Goal: Task Accomplishment & Management: Use online tool/utility

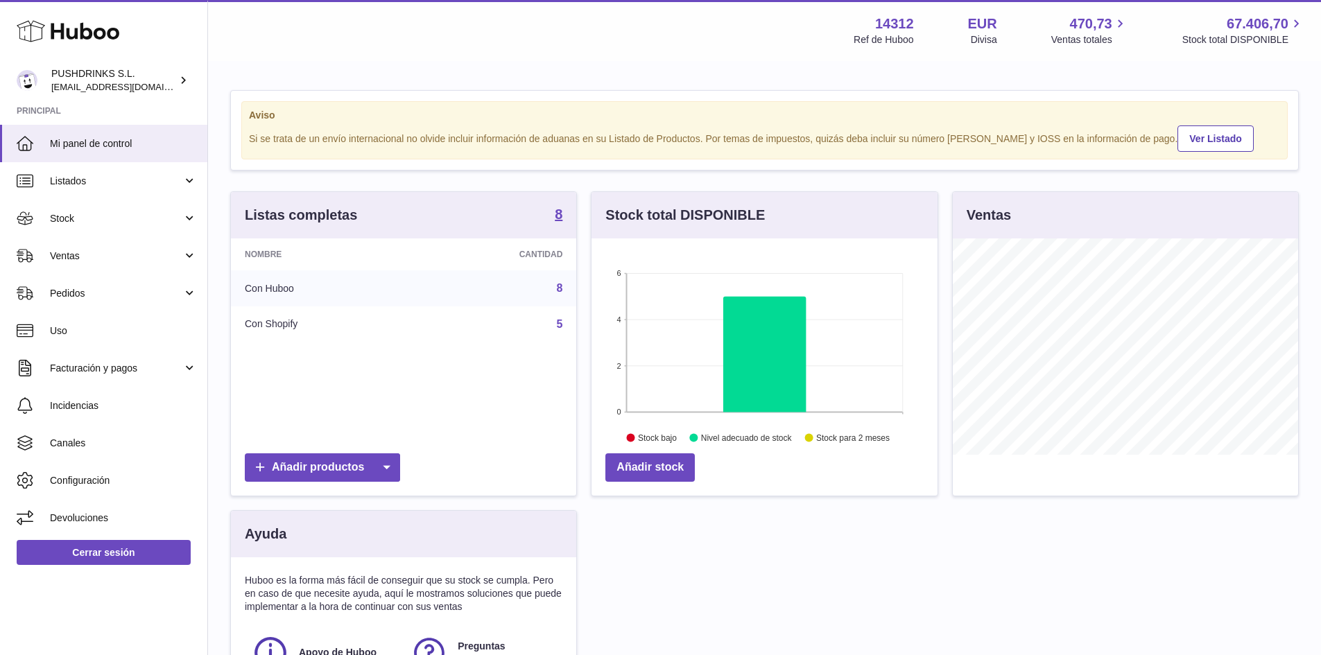
scroll to position [216, 346]
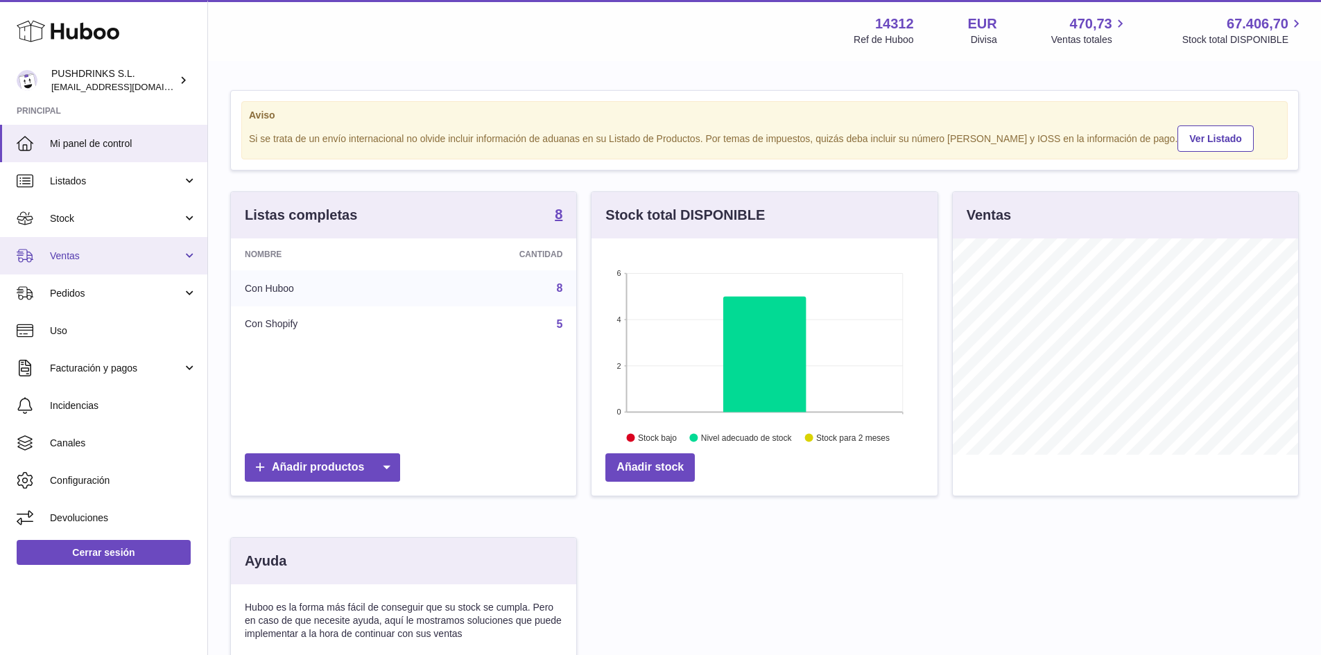
click at [126, 259] on span "Ventas" at bounding box center [116, 256] width 132 height 13
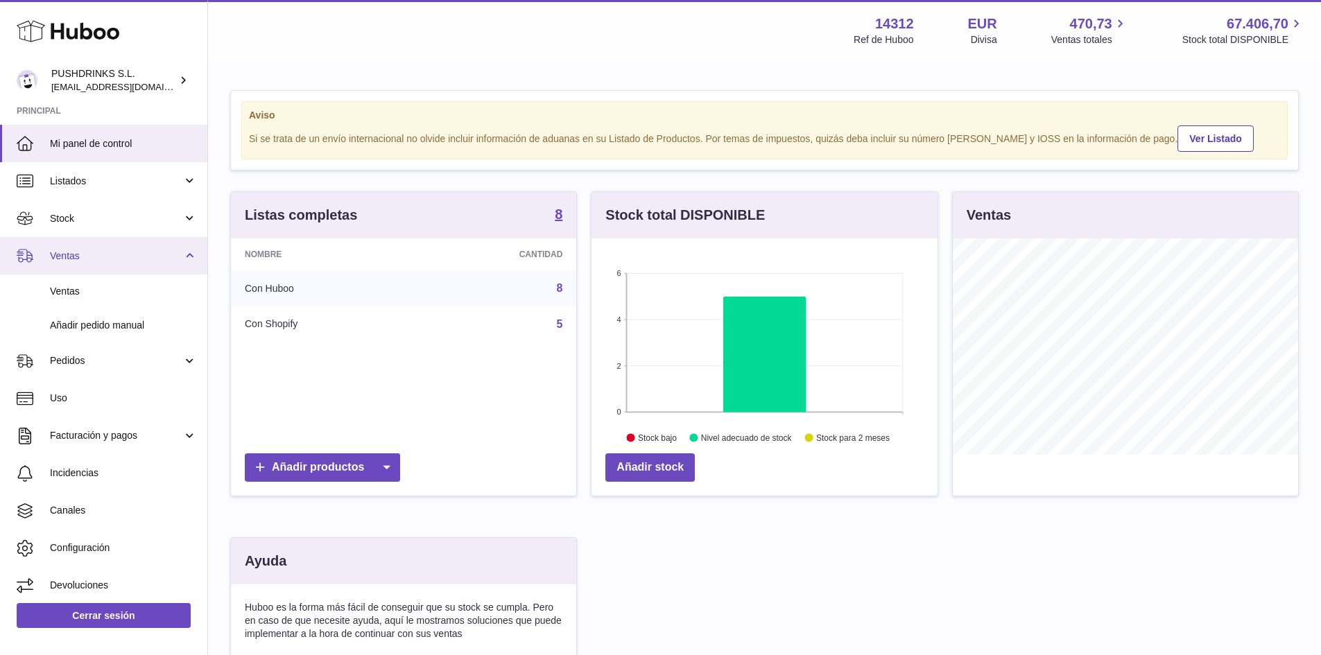
click at [178, 263] on link "Ventas" at bounding box center [103, 255] width 207 height 37
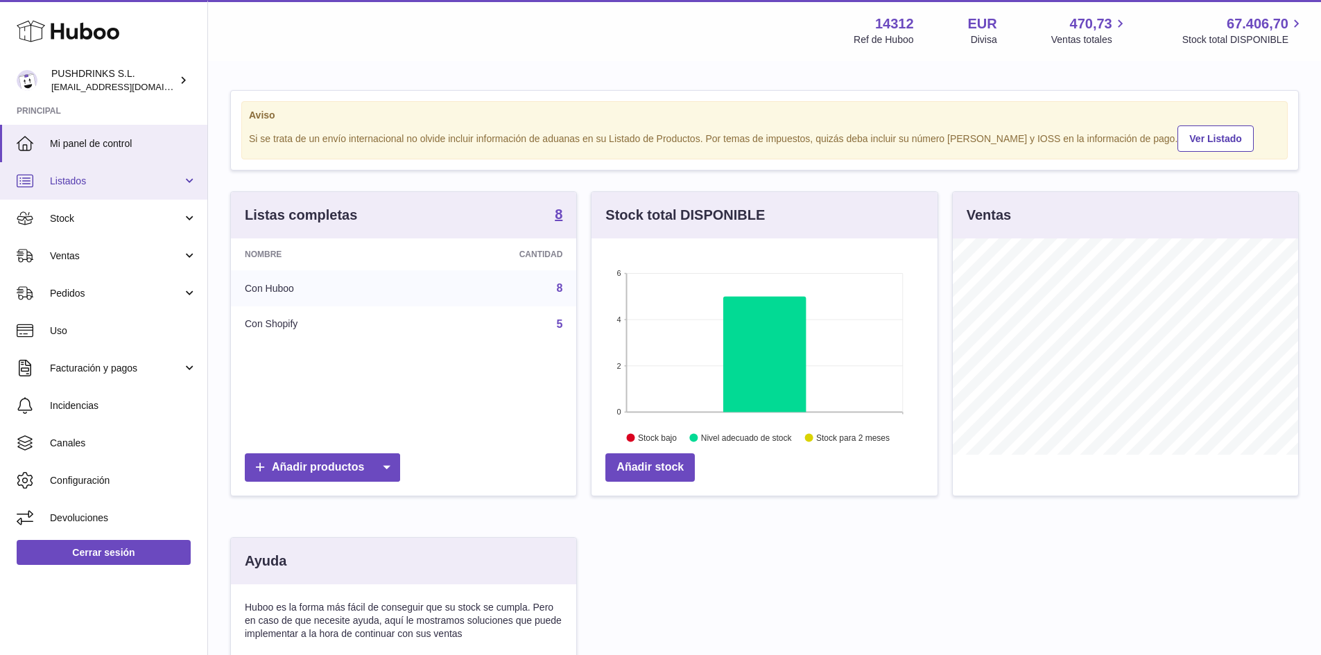
click at [124, 182] on span "Listados" at bounding box center [116, 181] width 132 height 13
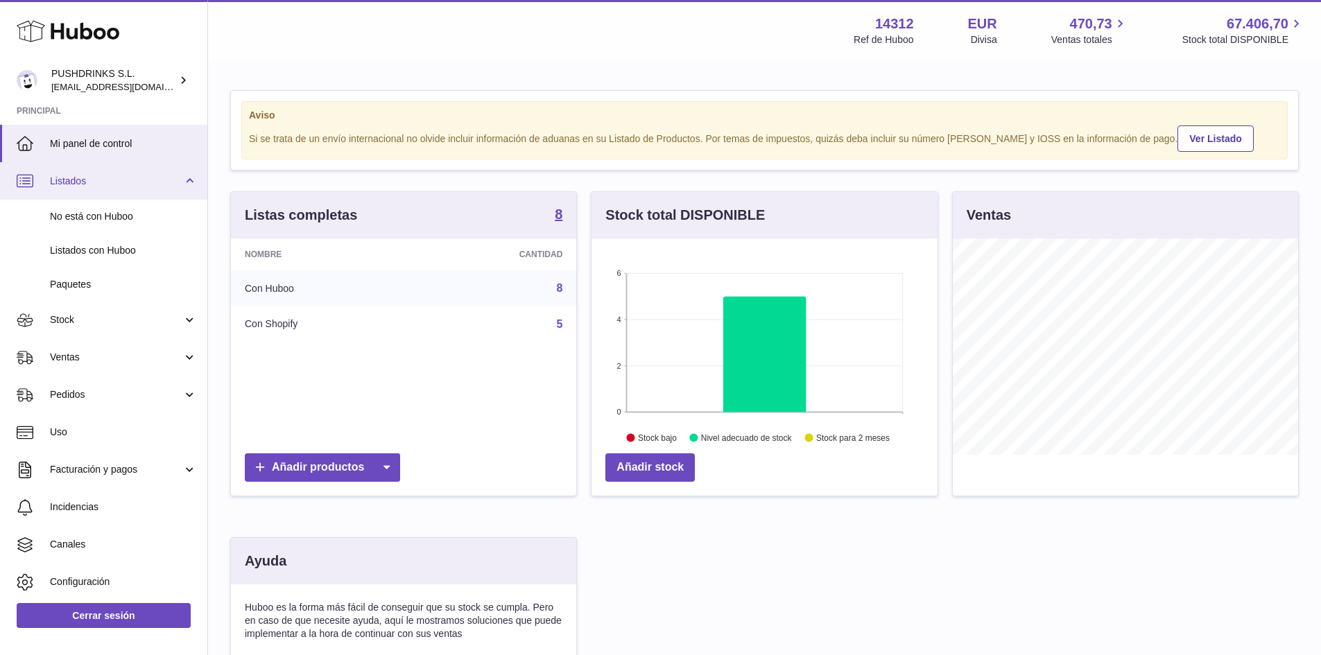
click at [189, 182] on link "Listados" at bounding box center [103, 180] width 207 height 37
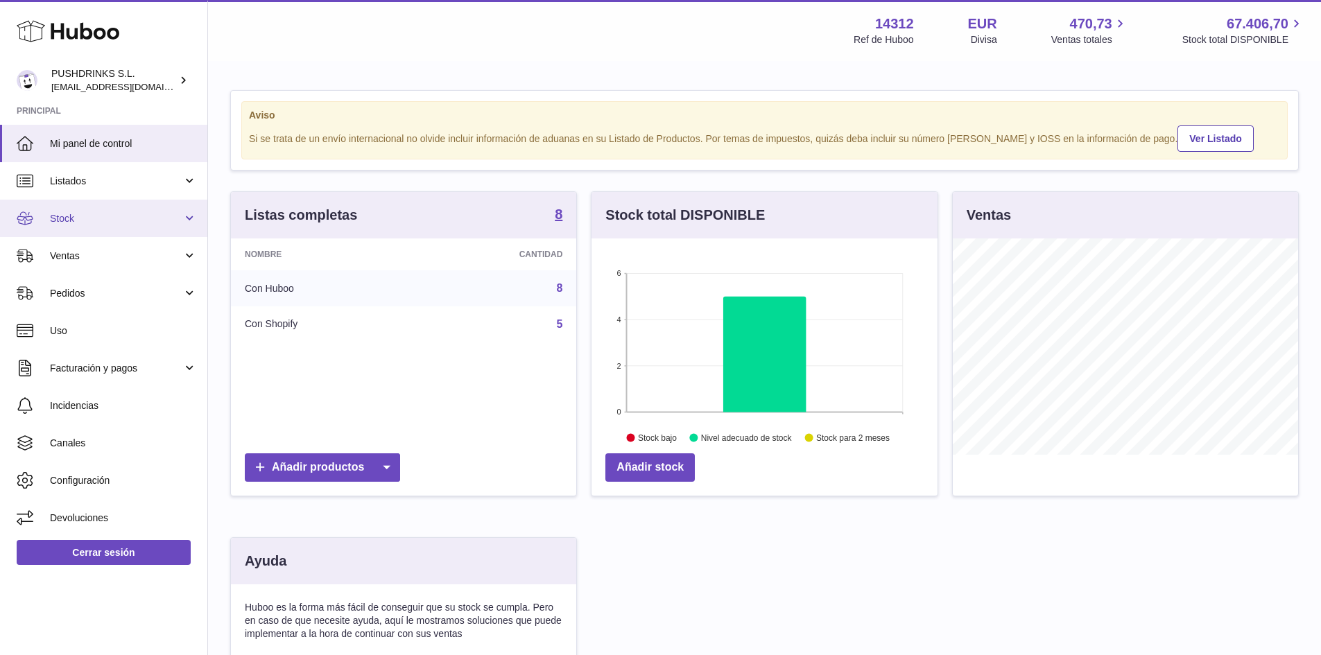
click at [188, 223] on link "Stock" at bounding box center [103, 218] width 207 height 37
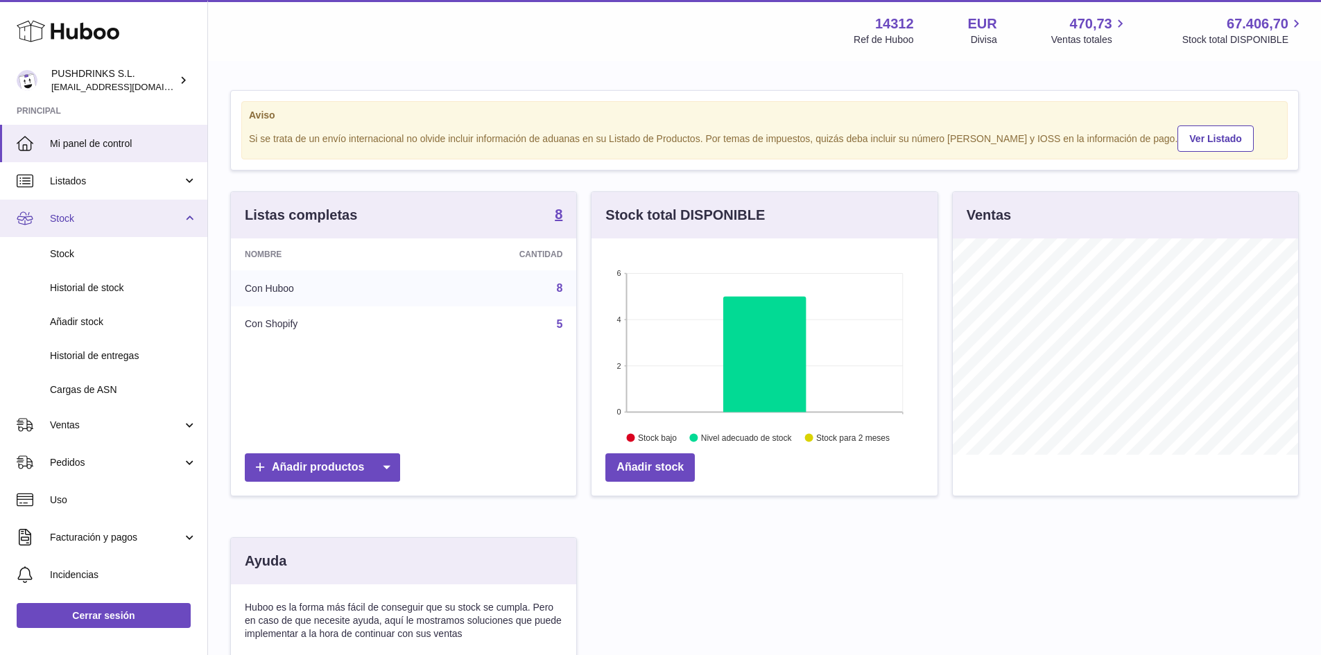
click at [180, 216] on link "Stock" at bounding box center [103, 218] width 207 height 37
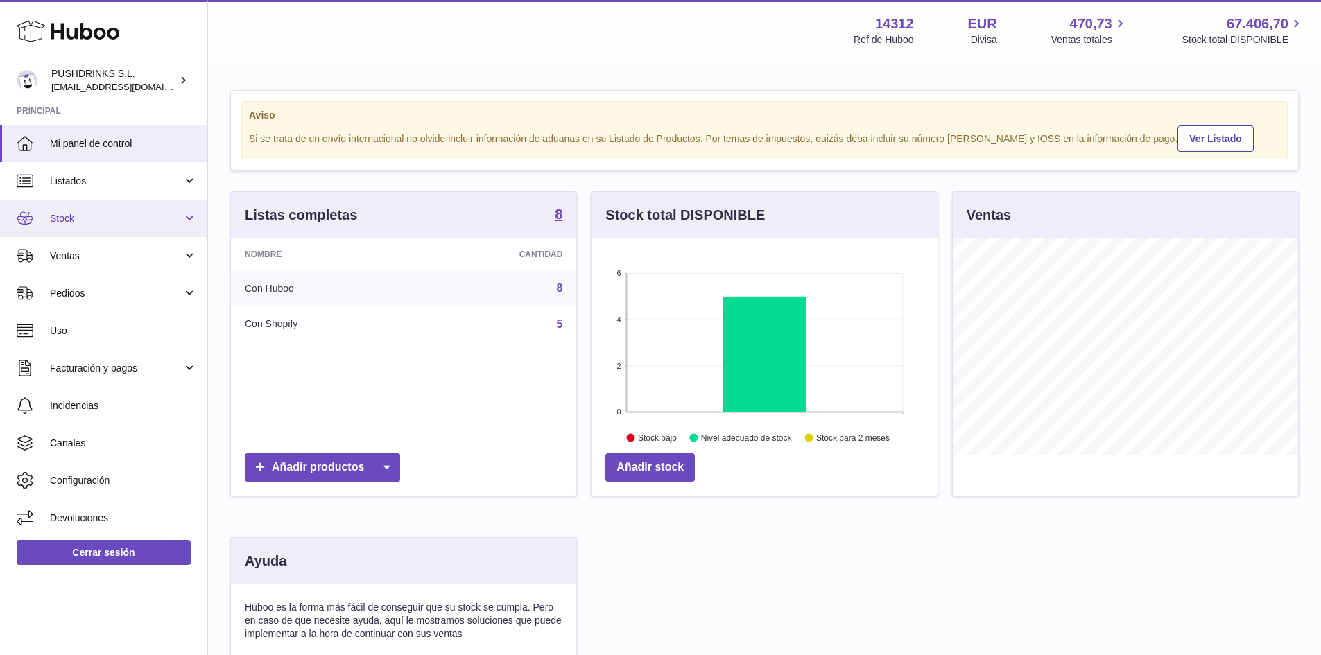
click at [180, 216] on span "Stock" at bounding box center [116, 218] width 132 height 13
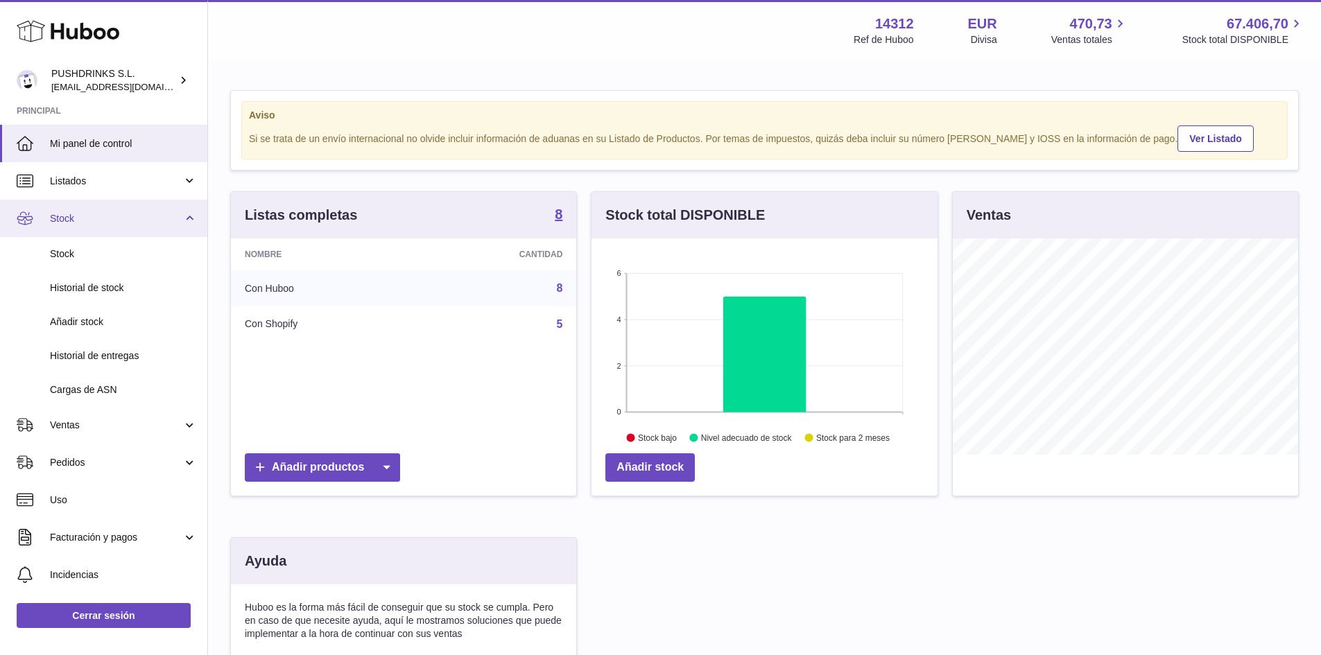
click at [180, 216] on link "Stock" at bounding box center [103, 218] width 207 height 37
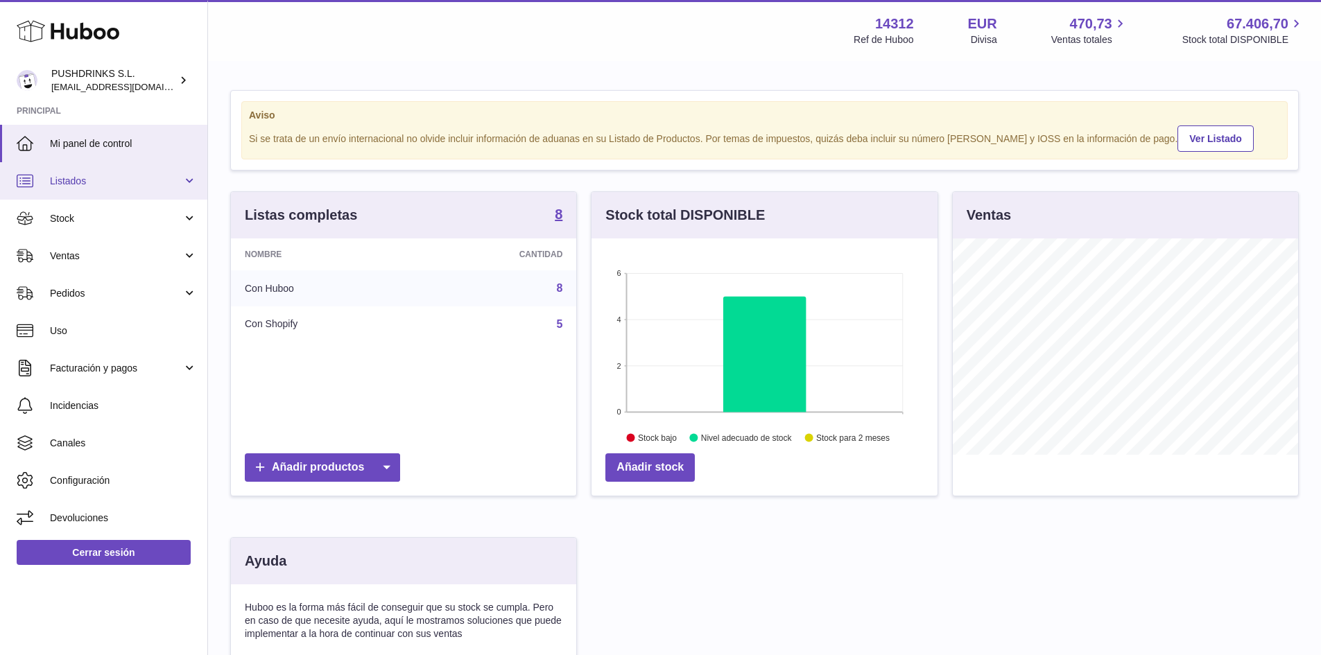
click at [177, 171] on link "Listados" at bounding box center [103, 180] width 207 height 37
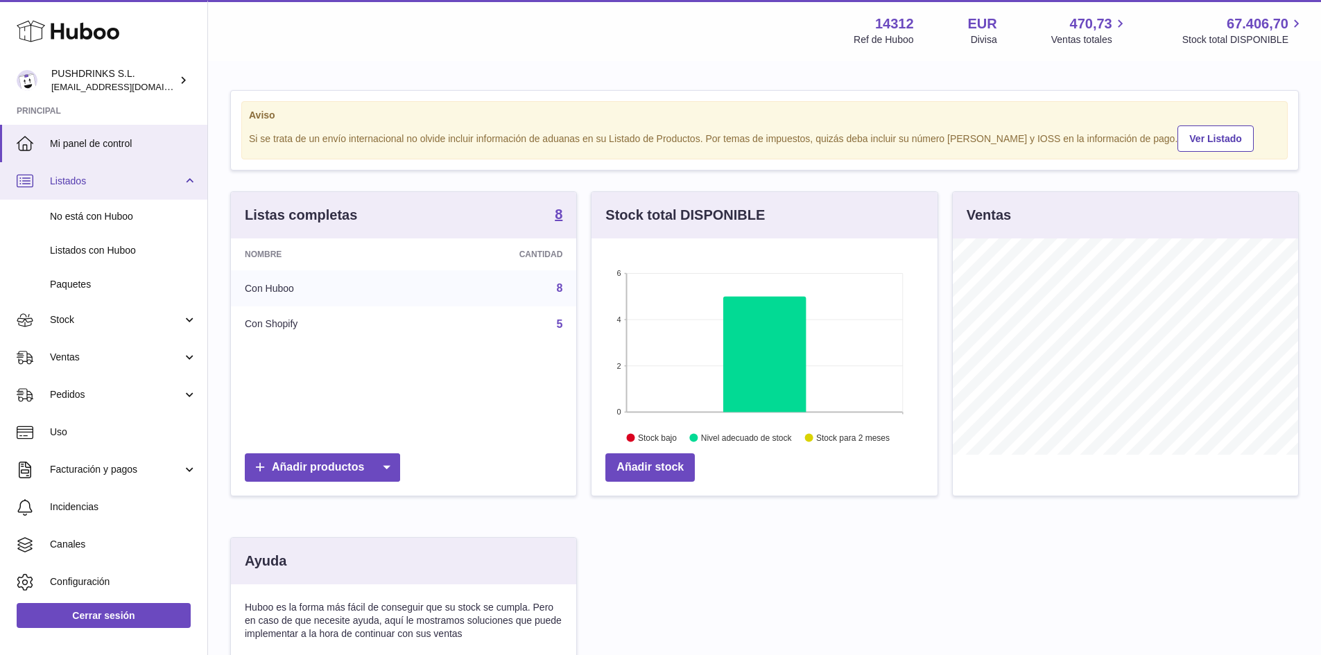
click at [173, 182] on span "Listados" at bounding box center [116, 181] width 132 height 13
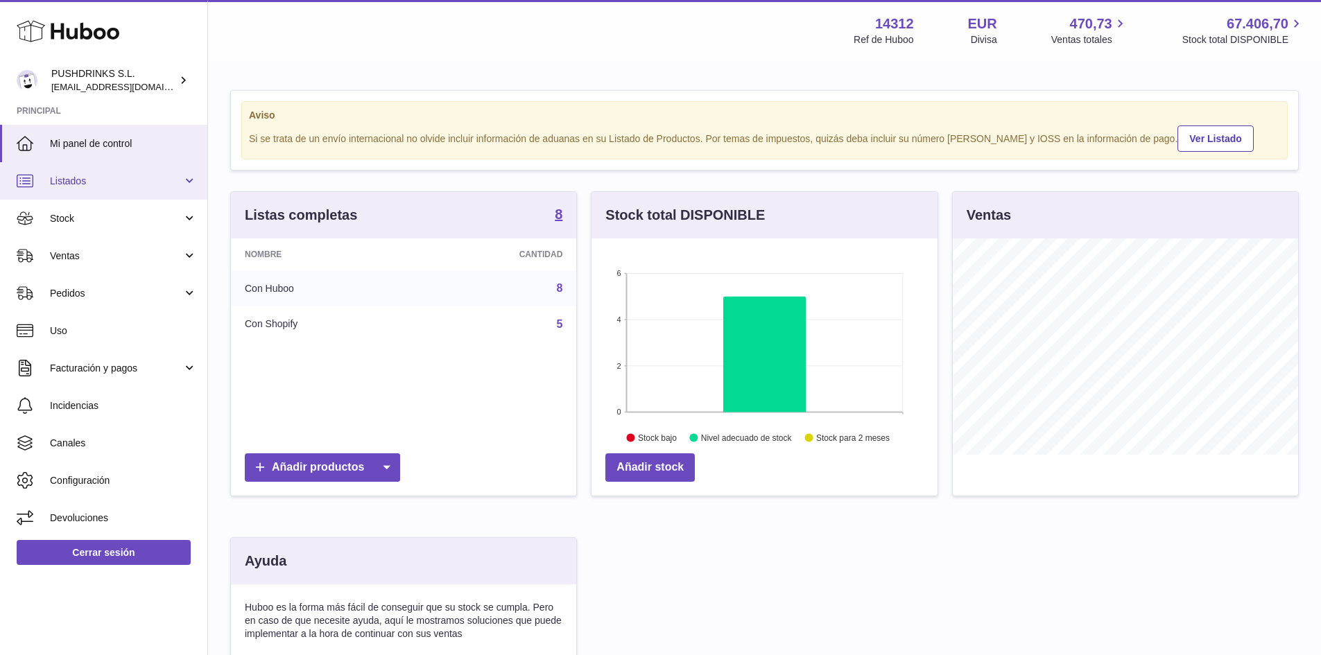
click at [162, 182] on span "Listados" at bounding box center [116, 181] width 132 height 13
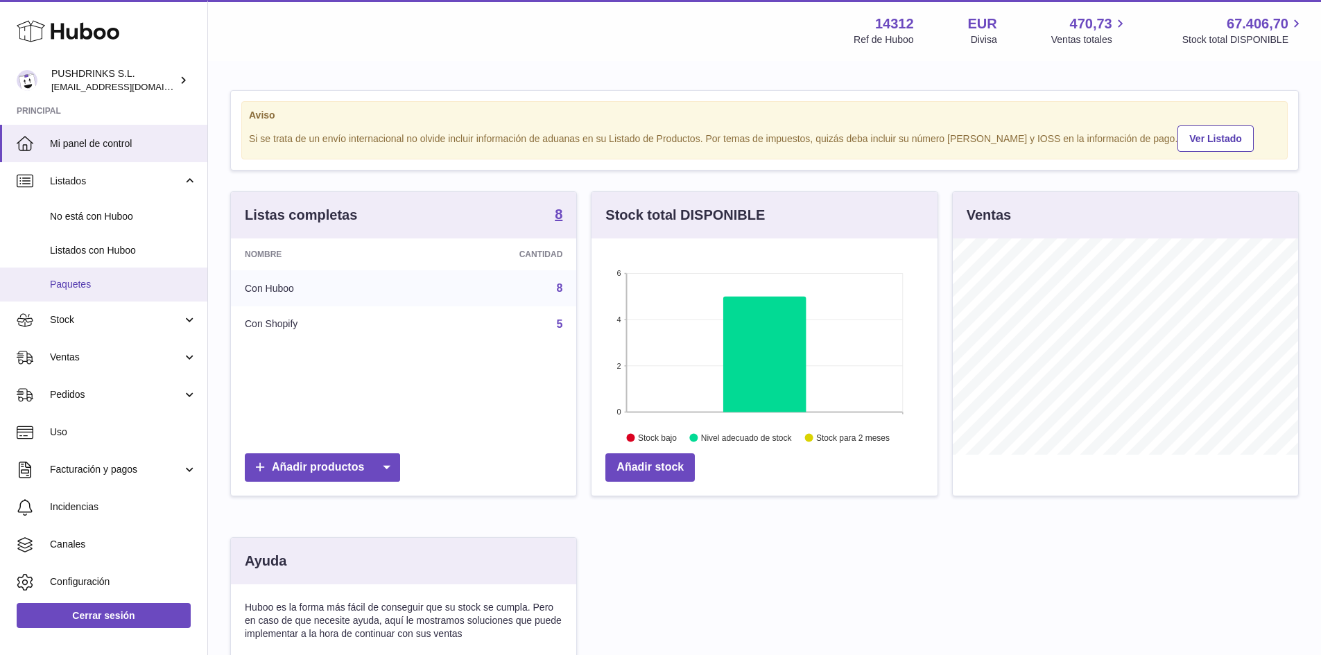
click at [107, 287] on span "Paquetes" at bounding box center [123, 284] width 147 height 13
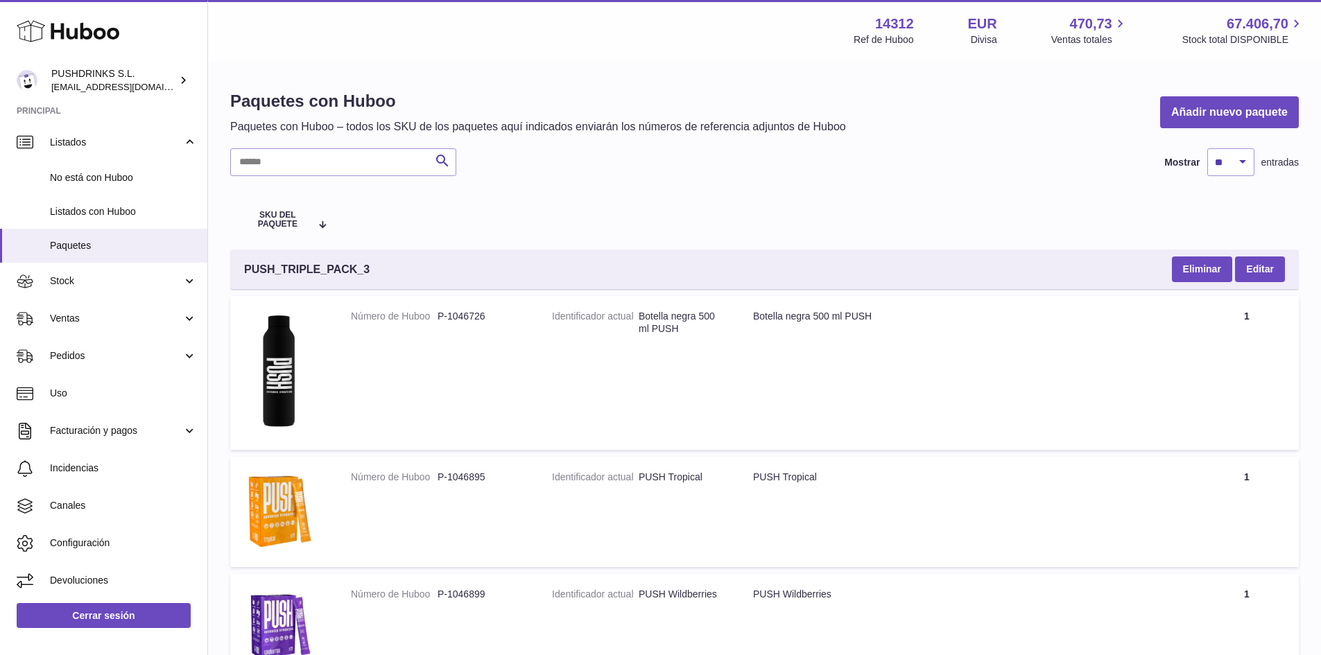
click at [523, 165] on div "Buscar Mostrar ** ** ** *** entradas" at bounding box center [764, 162] width 1069 height 28
drag, startPoint x: 397, startPoint y: 126, endPoint x: 442, endPoint y: 124, distance: 45.8
click at [442, 124] on p "Paquetes con Huboo – todos los SKU de los paquetes aquí indicados enviarán los …" at bounding box center [538, 126] width 616 height 15
click at [440, 125] on p "Paquetes con Huboo – todos los SKU de los paquetes aquí indicados enviarán los …" at bounding box center [538, 126] width 616 height 15
click at [551, 227] on table "SKU del paquete PUSH_TRIPLE_PACK_3 Eliminar Editar Número de Huboo P-1046726 Id…" at bounding box center [764, 494] width 1069 height 609
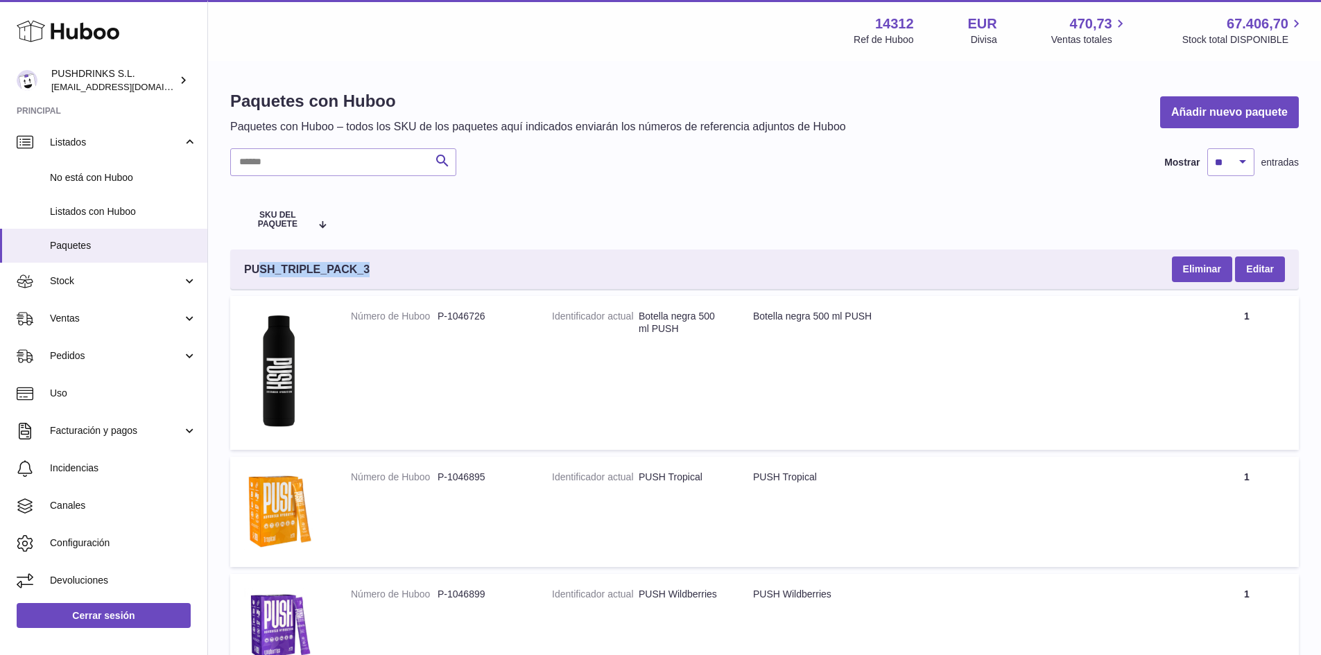
drag, startPoint x: 383, startPoint y: 273, endPoint x: 259, endPoint y: 268, distance: 124.2
click at [259, 268] on div "PUSH_TRIPLE_PACK_3 Eliminar Editar" at bounding box center [764, 269] width 1069 height 39
click at [259, 268] on span "PUSH_TRIPLE_PACK_3" at bounding box center [307, 269] width 126 height 15
click at [310, 268] on span "PUSH_TRIPLE_PACK_3" at bounding box center [307, 269] width 126 height 15
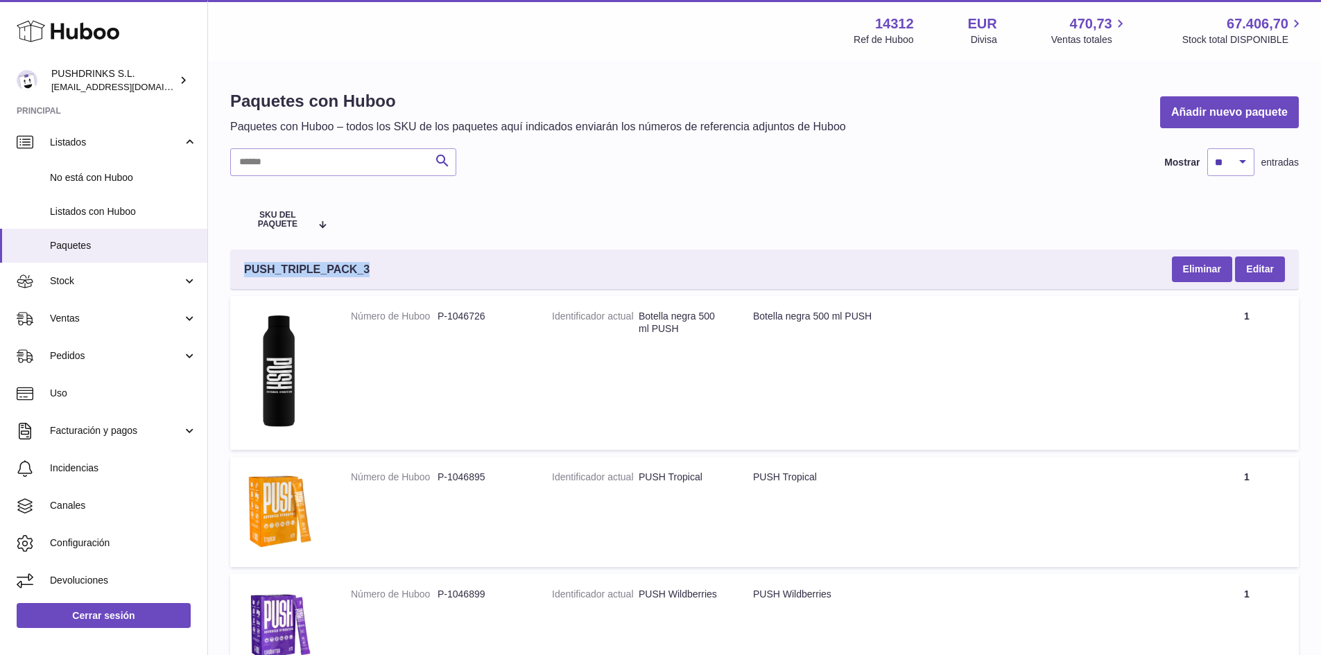
click at [310, 268] on span "PUSH_TRIPLE_PACK_3" at bounding box center [307, 269] width 126 height 15
click at [505, 238] on table "SKU del paquete PUSH_TRIPLE_PACK_3 Eliminar Editar Número de Huboo P-1046726 Id…" at bounding box center [764, 494] width 1069 height 609
click at [298, 274] on span "PUSH_TRIPLE_PACK_3" at bounding box center [307, 269] width 126 height 15
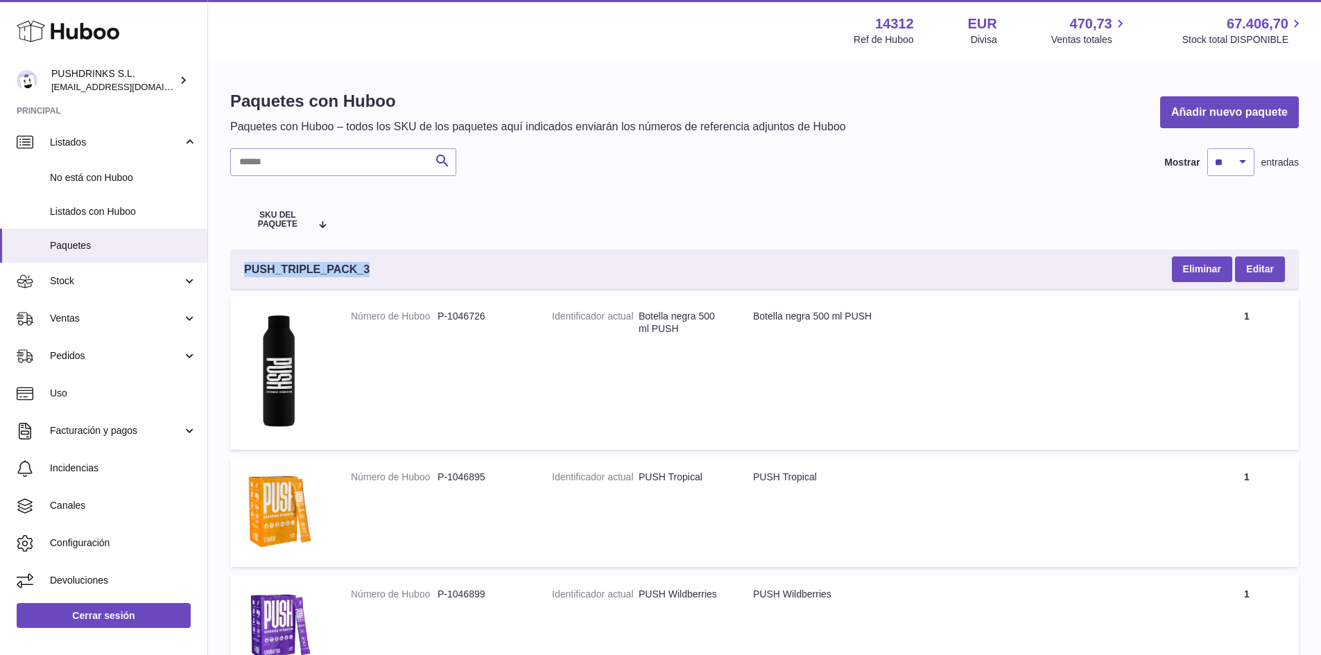
click at [298, 274] on span "PUSH_TRIPLE_PACK_3" at bounding box center [307, 269] width 126 height 15
click at [1216, 112] on link "Añadir nuevo paquete" at bounding box center [1229, 112] width 139 height 33
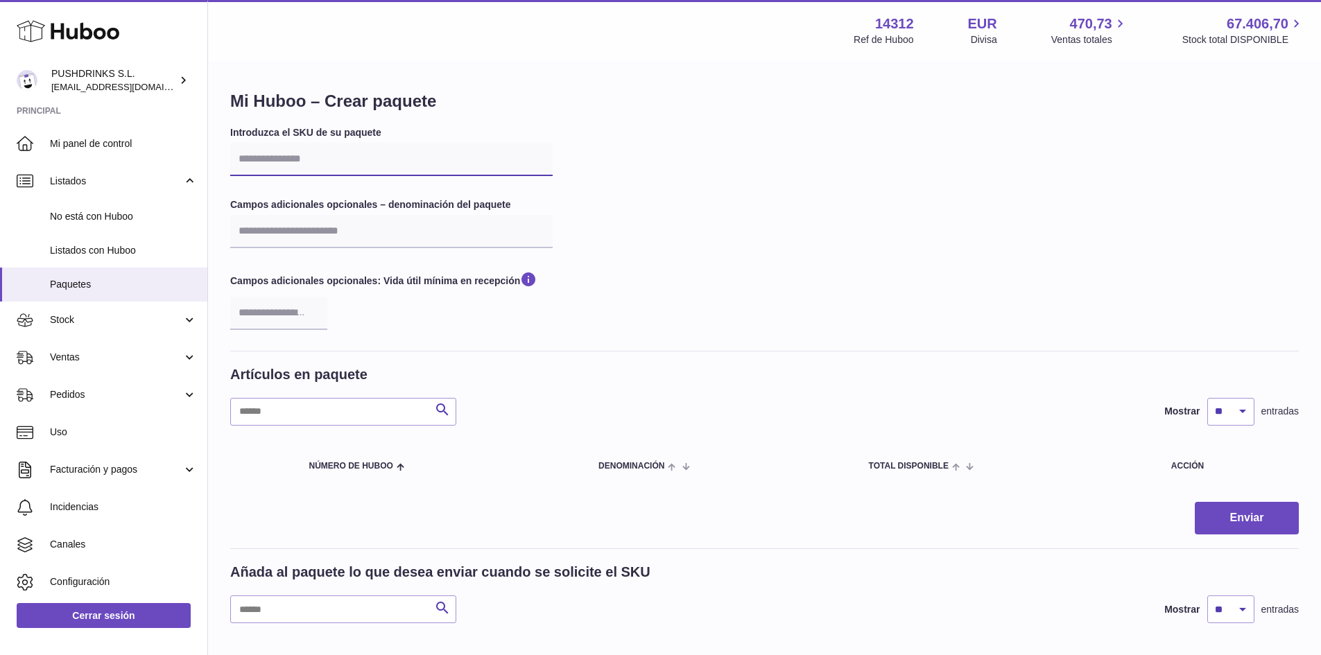
click at [294, 159] on input "text" at bounding box center [391, 159] width 323 height 33
paste input "**********"
type input "**********"
click at [725, 209] on div "**********" at bounding box center [764, 238] width 1069 height 225
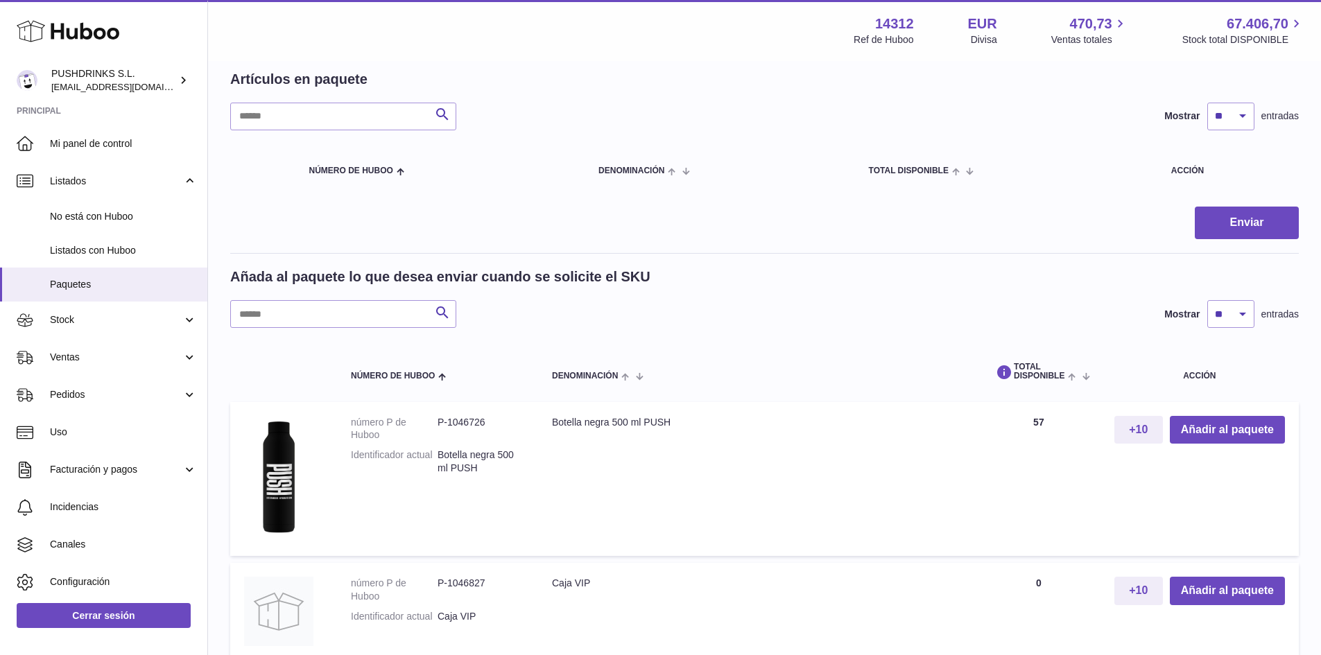
scroll to position [347, 0]
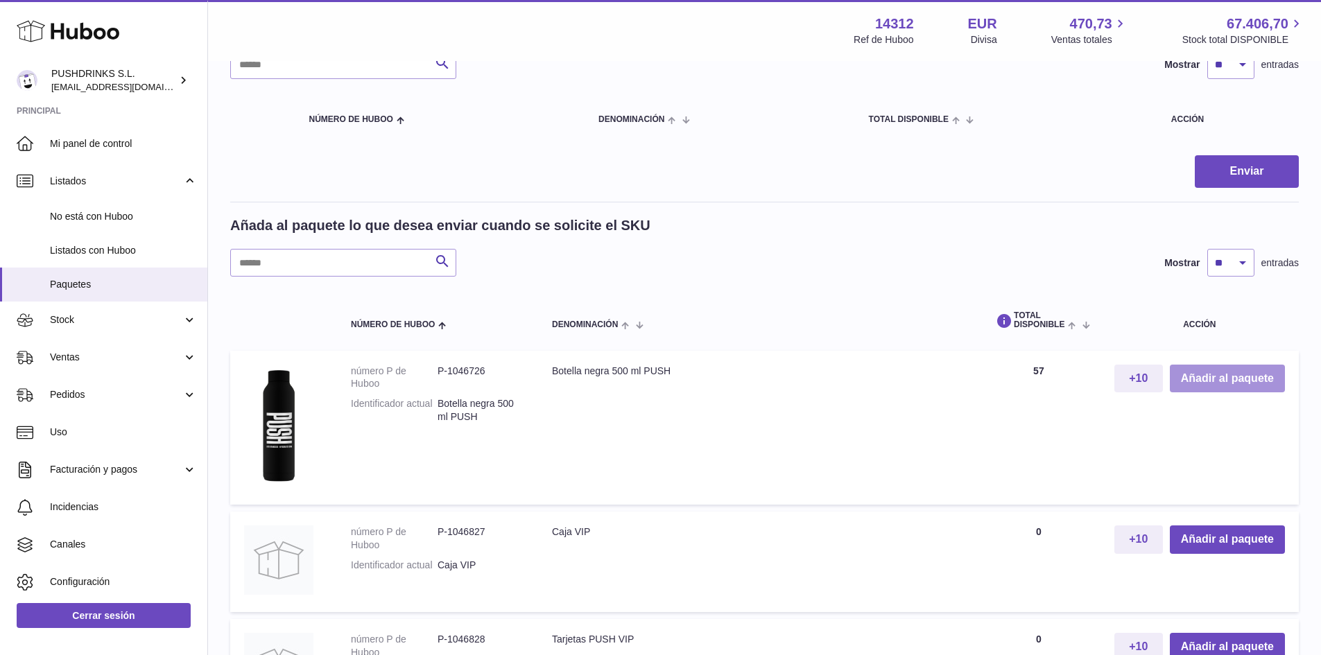
click at [1250, 381] on button "Añadir al paquete" at bounding box center [1227, 379] width 115 height 28
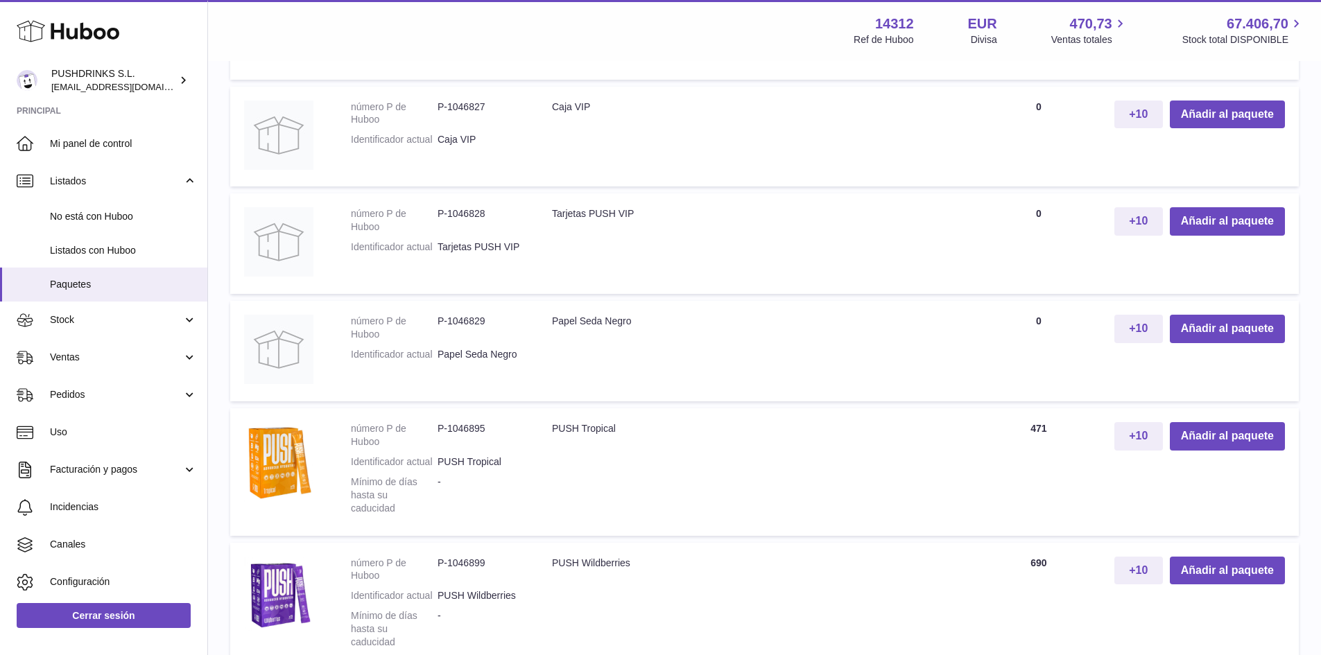
scroll to position [1040, 0]
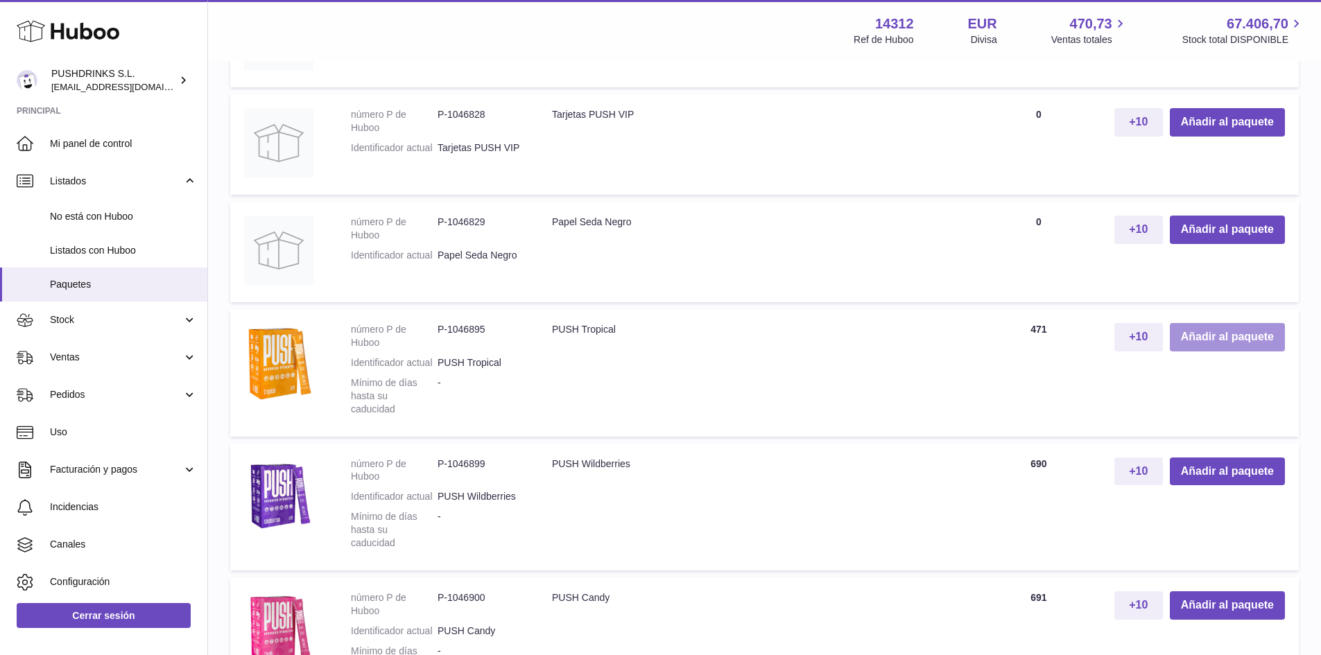
click at [1230, 340] on button "Añadir al paquete" at bounding box center [1227, 337] width 115 height 28
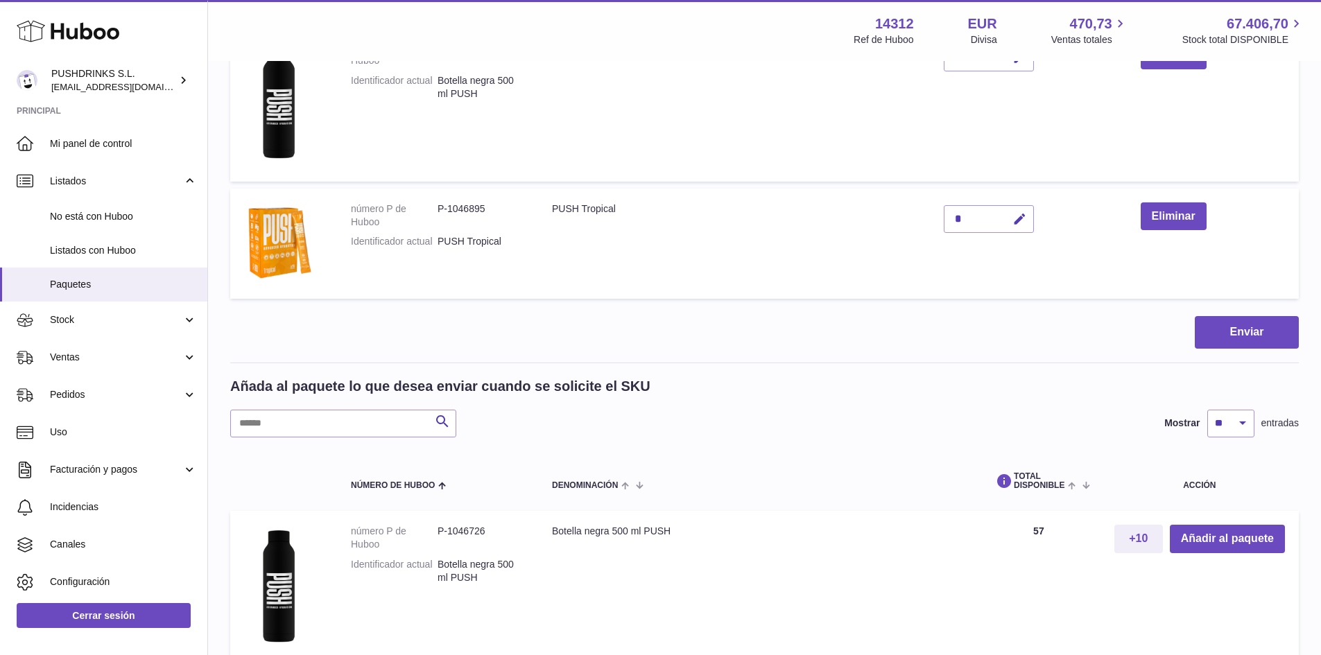
scroll to position [464, 0]
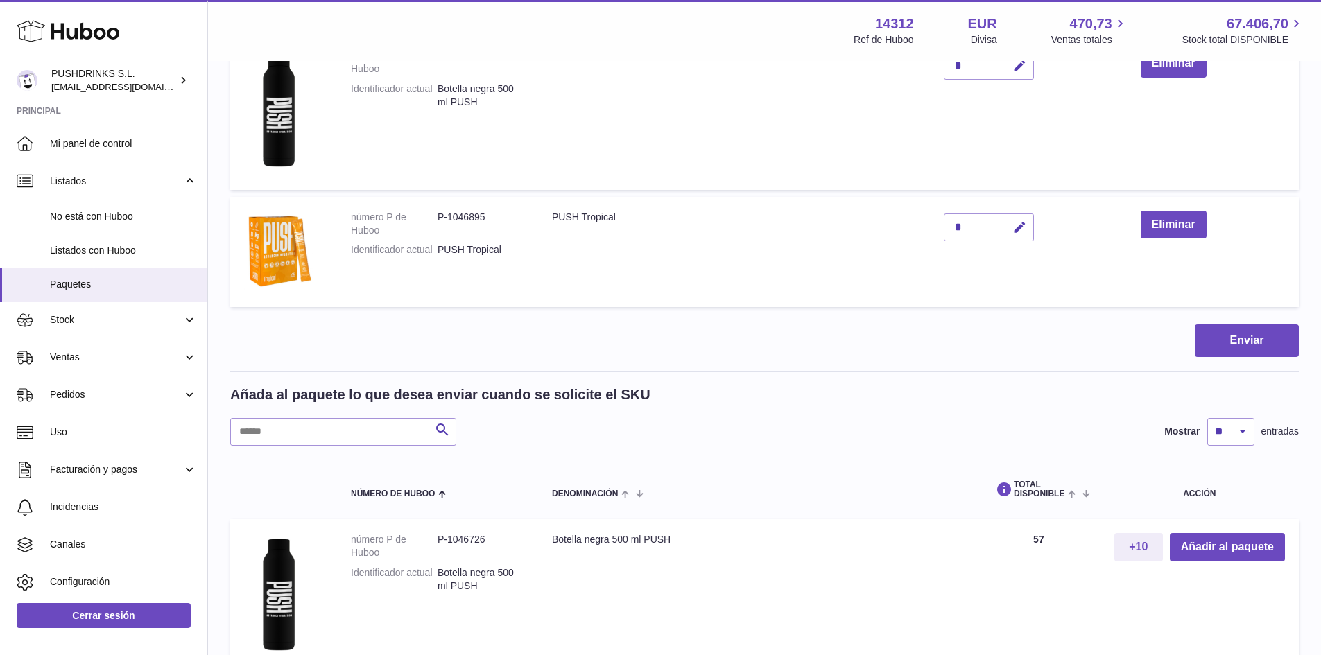
drag, startPoint x: 977, startPoint y: 230, endPoint x: 949, endPoint y: 229, distance: 28.4
click at [949, 229] on div "*" at bounding box center [989, 228] width 90 height 28
click at [923, 278] on td "PUSH Tropical" at bounding box center [734, 252] width 392 height 110
click at [1020, 230] on icon "button" at bounding box center [1020, 228] width 15 height 15
type input "*"
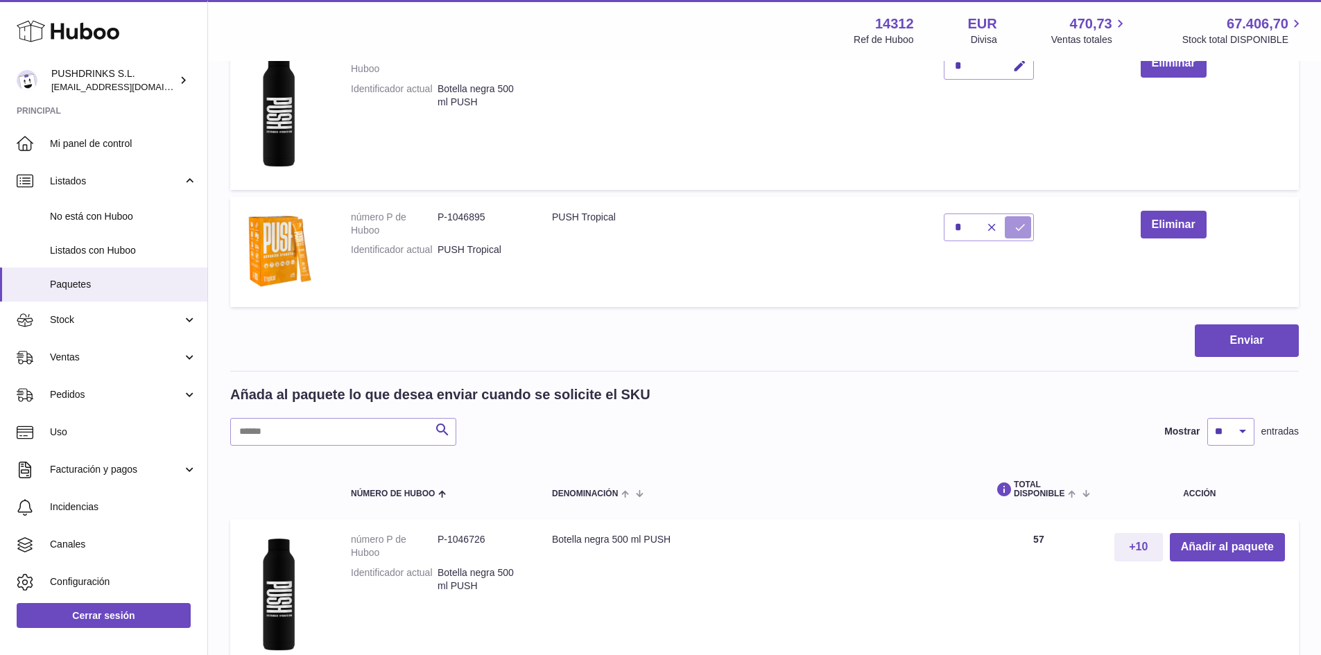
click at [1024, 229] on icon "submit" at bounding box center [1020, 227] width 12 height 12
click at [723, 334] on div "Enviar" at bounding box center [764, 341] width 1069 height 33
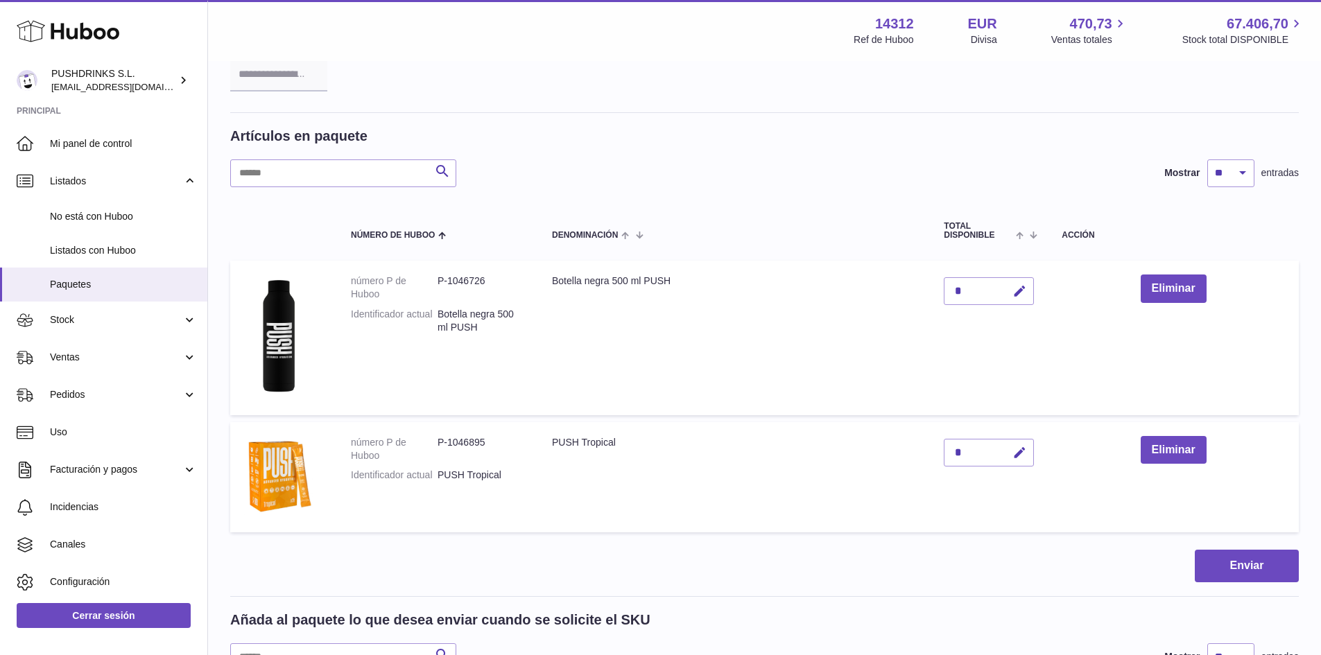
scroll to position [0, 0]
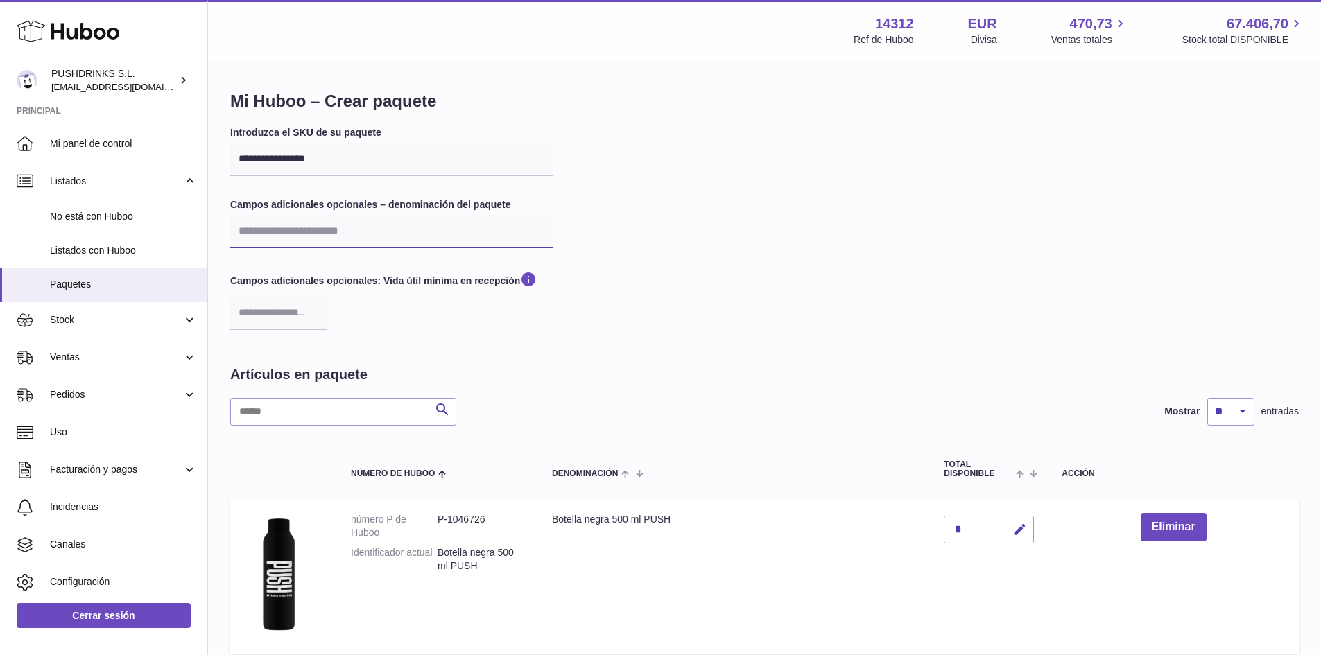
click at [366, 226] on input "text" at bounding box center [391, 231] width 323 height 33
type input "**********"
click at [438, 307] on div "Campos adicionales opcionales: Vida útil mínima en recepción" at bounding box center [391, 299] width 323 height 59
drag, startPoint x: 309, startPoint y: 284, endPoint x: 343, endPoint y: 284, distance: 33.3
click at [342, 284] on label "Campos adicionales opcionales: Vida útil mínima en recepción" at bounding box center [391, 281] width 323 height 22
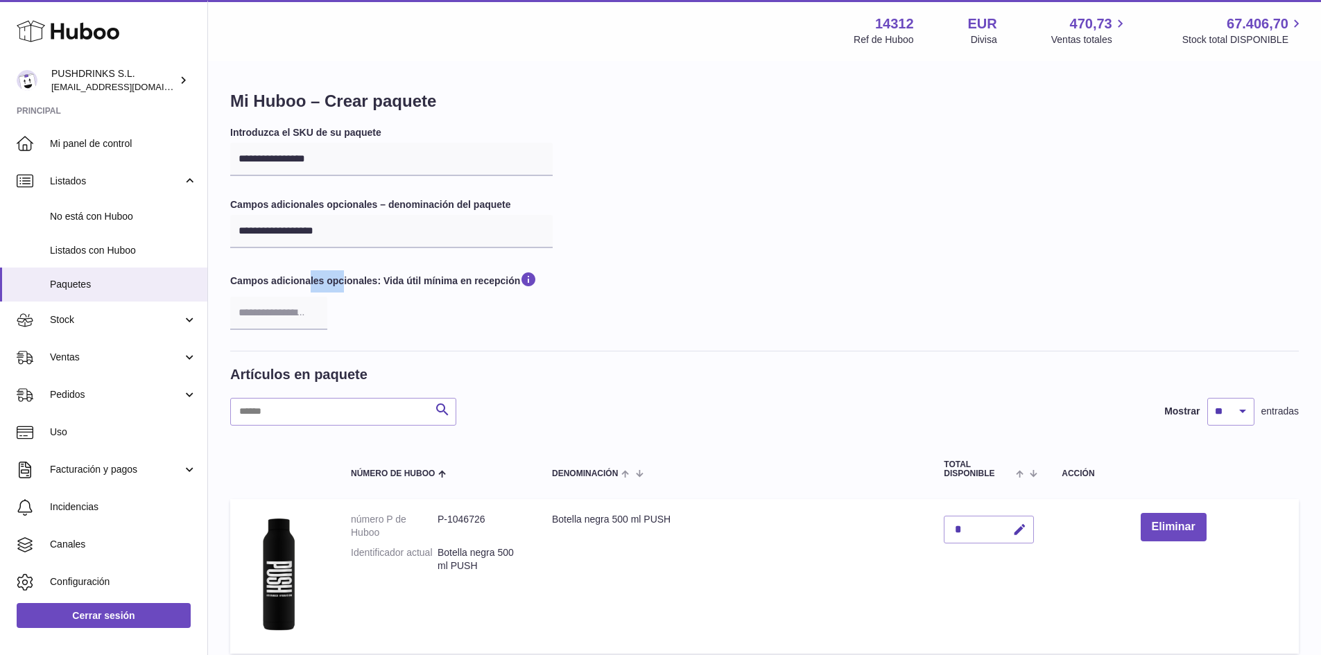
click at [343, 284] on label "Campos adicionales opcionales: Vida útil mínima en recepción" at bounding box center [391, 281] width 323 height 22
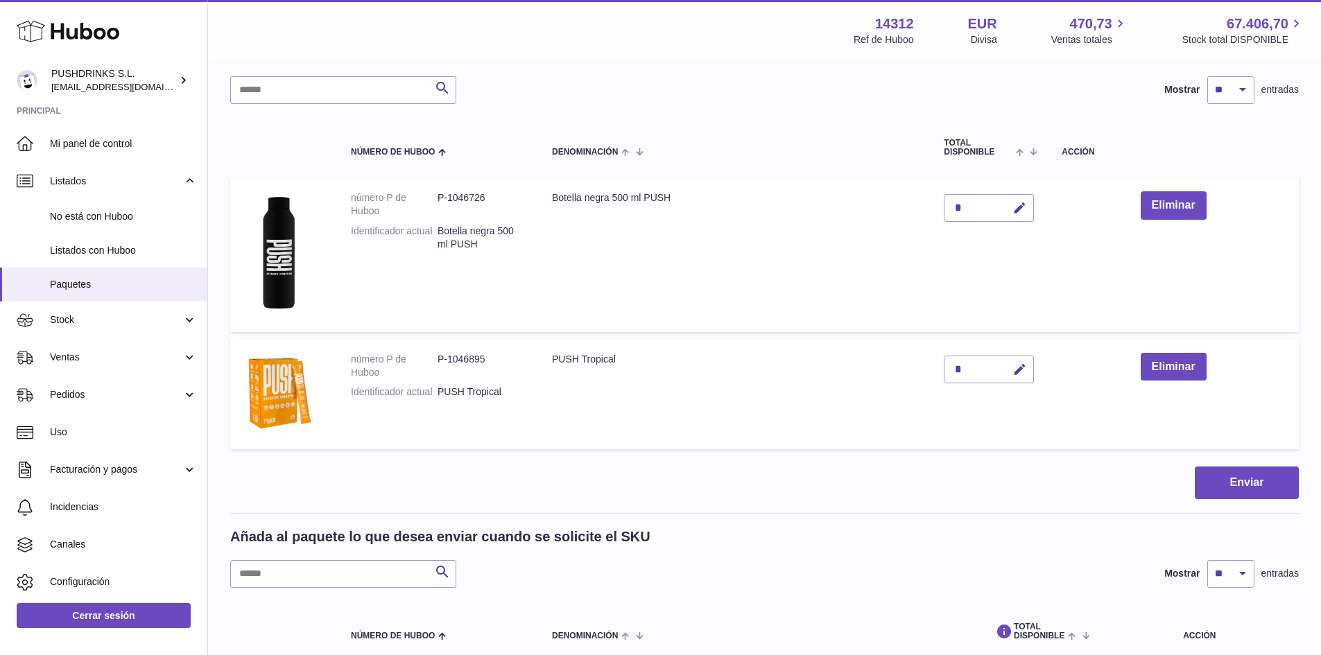
scroll to position [347, 0]
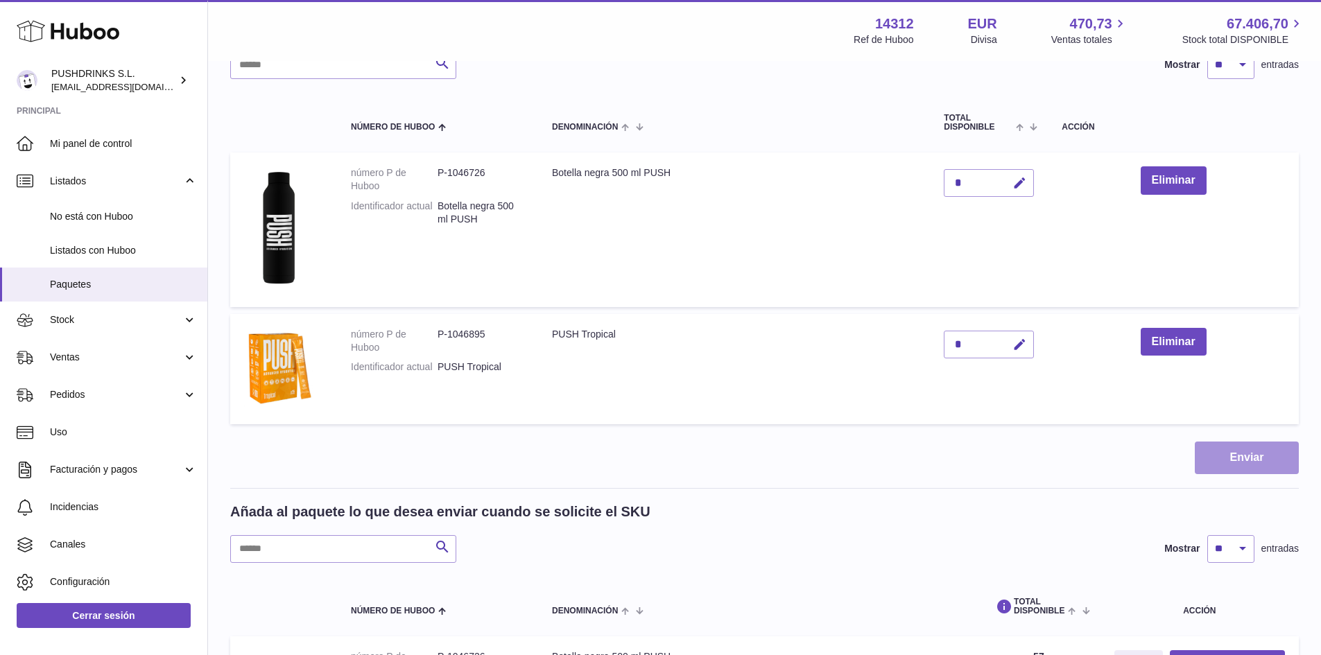
click at [1237, 459] on button "Enviar" at bounding box center [1247, 458] width 104 height 33
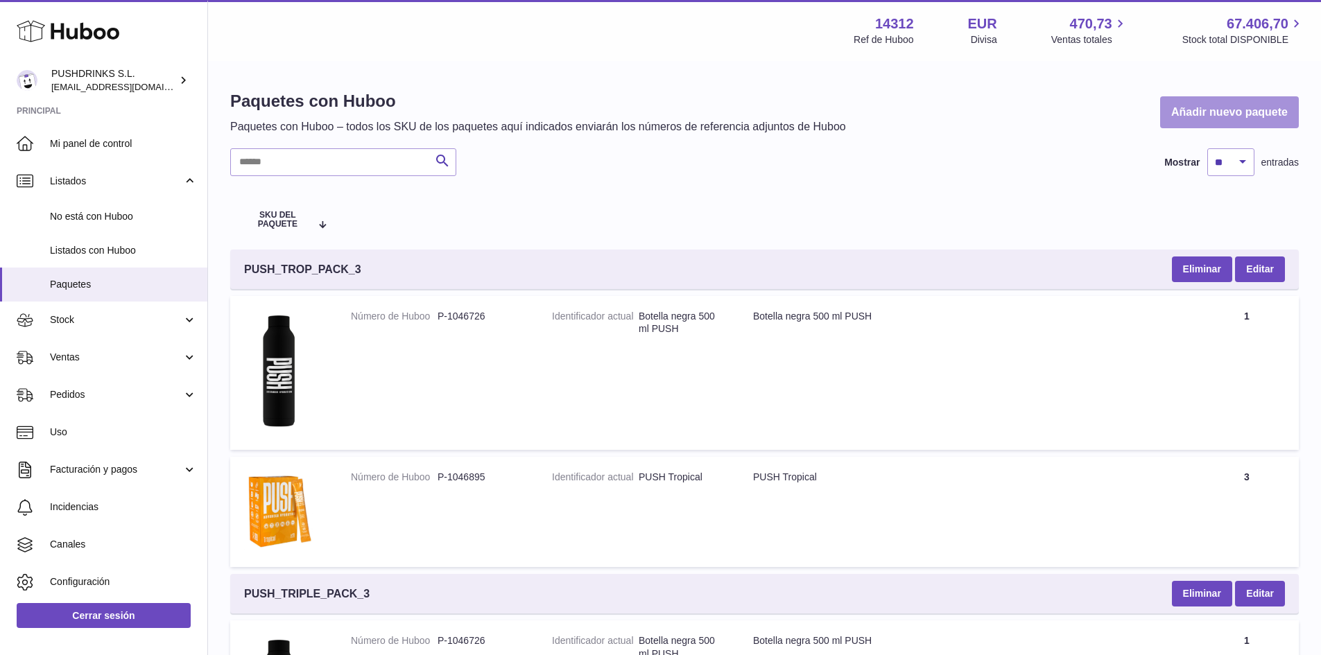
click at [1207, 116] on link "Añadir nuevo paquete" at bounding box center [1229, 112] width 139 height 33
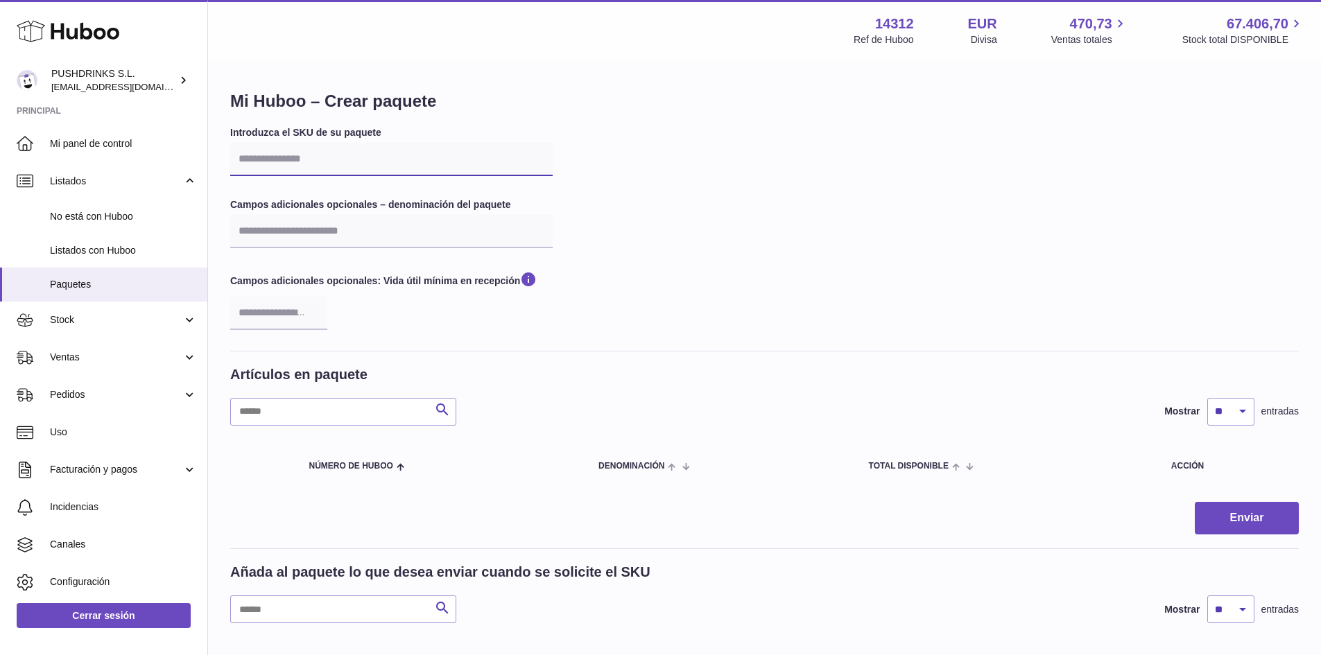
click at [317, 162] on input "text" at bounding box center [391, 159] width 323 height 33
paste input "**********"
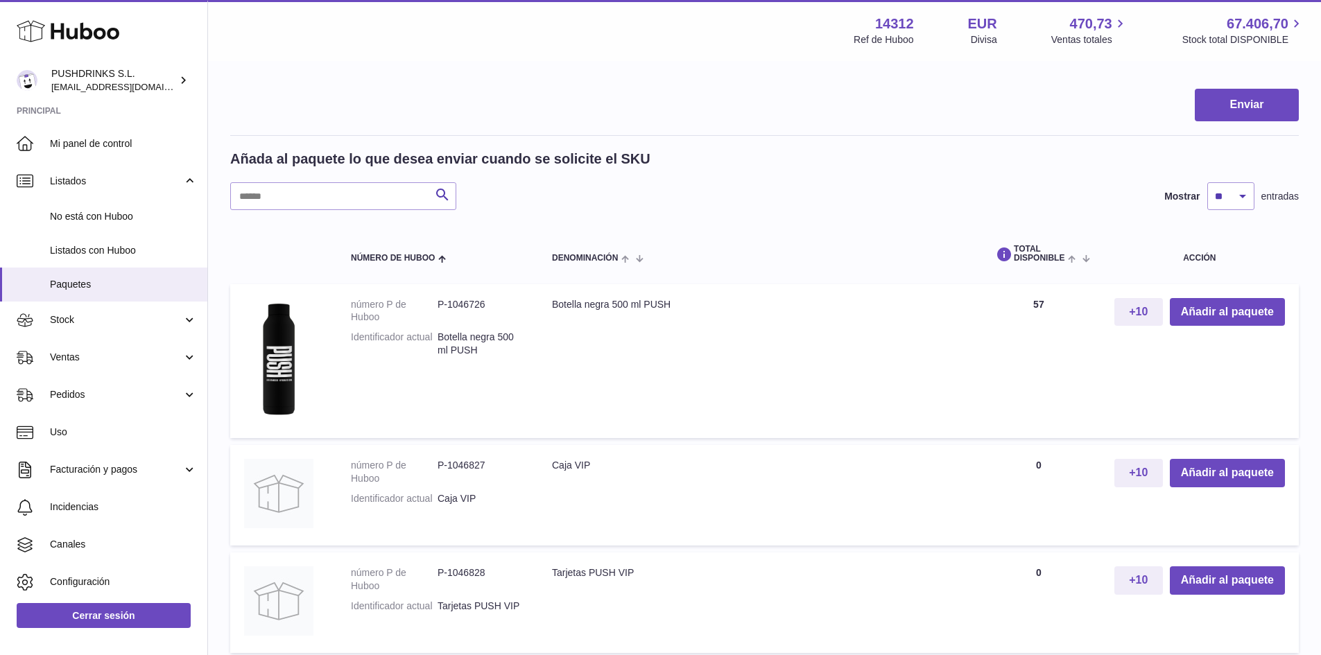
scroll to position [416, 0]
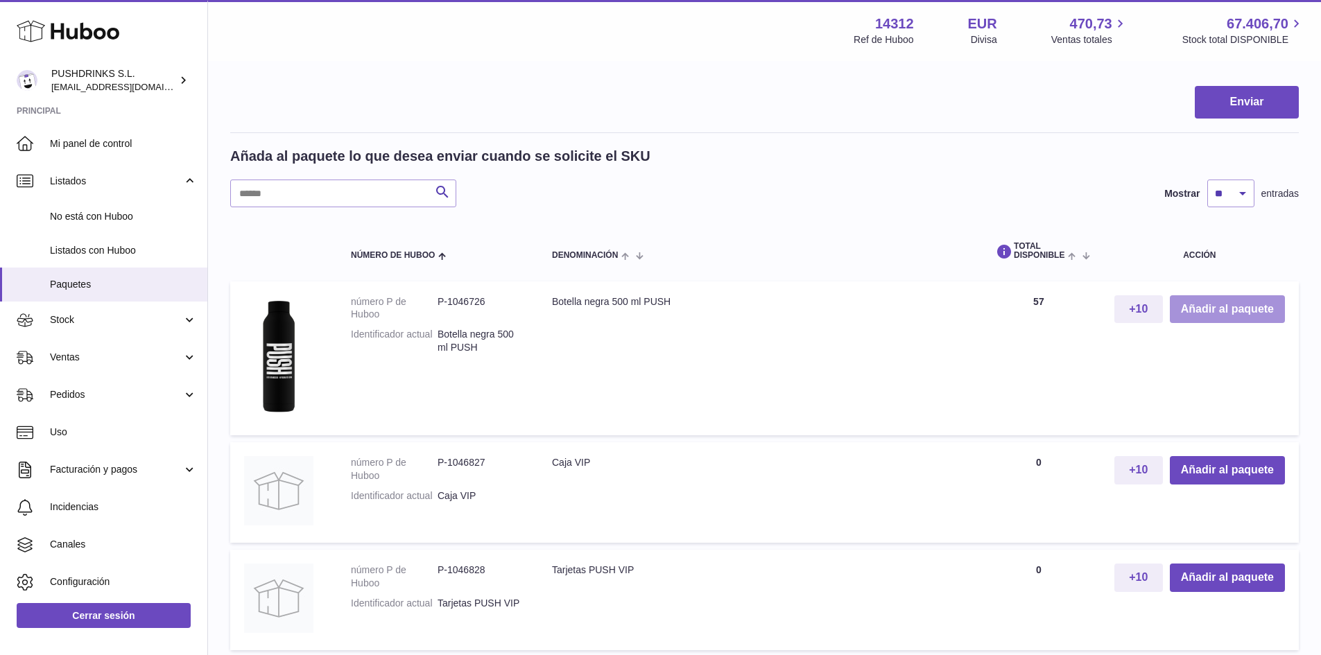
type input "**********"
click at [1208, 316] on button "Añadir al paquete" at bounding box center [1227, 309] width 115 height 28
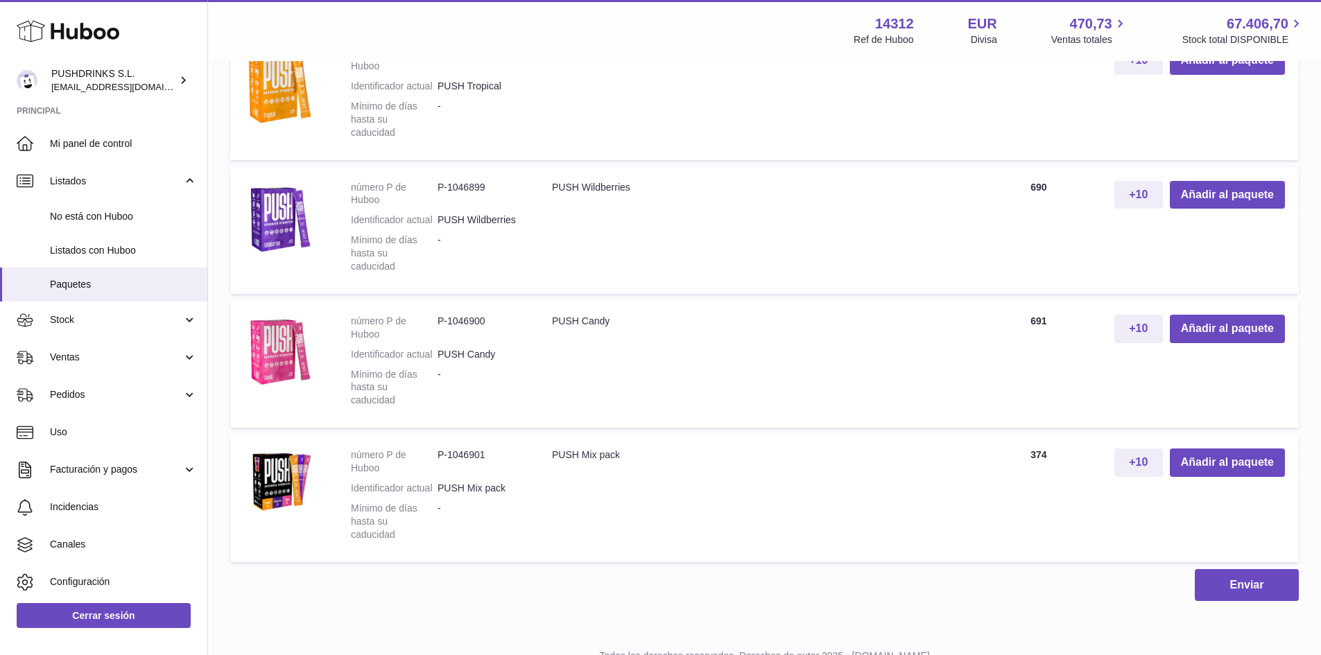
scroll to position [1318, 0]
click at [1221, 196] on button "Añadir al paquete" at bounding box center [1227, 194] width 115 height 28
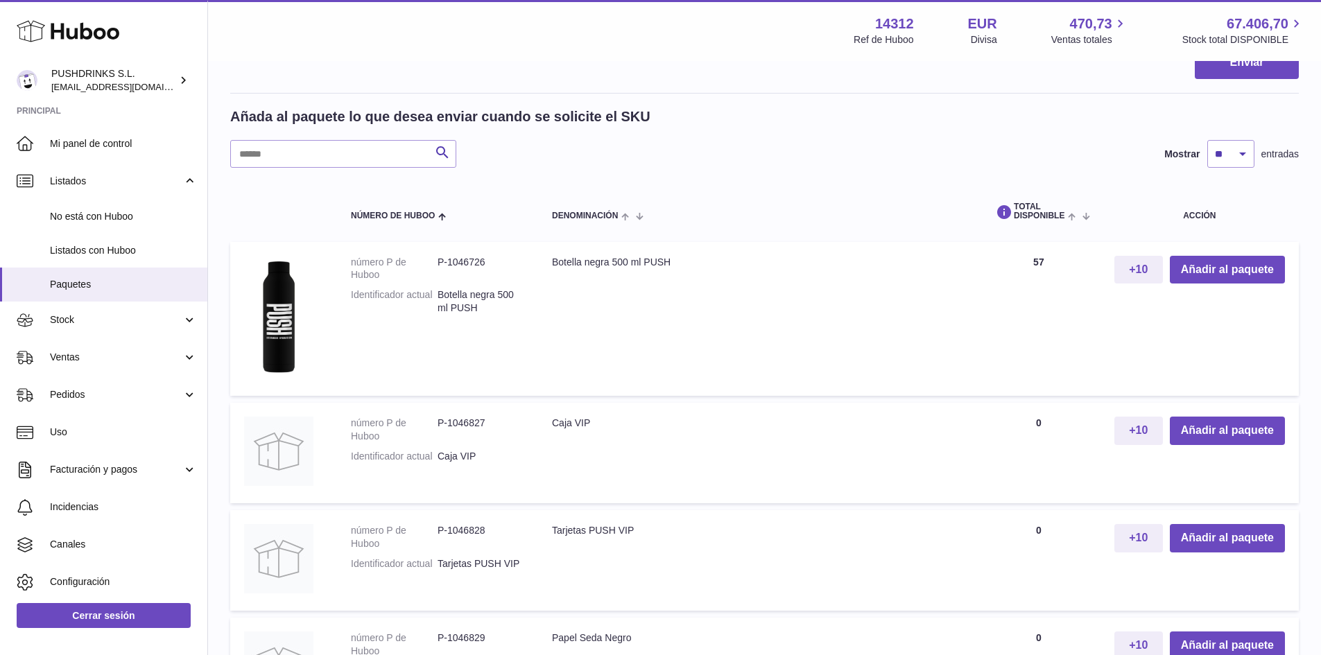
scroll to position [461, 0]
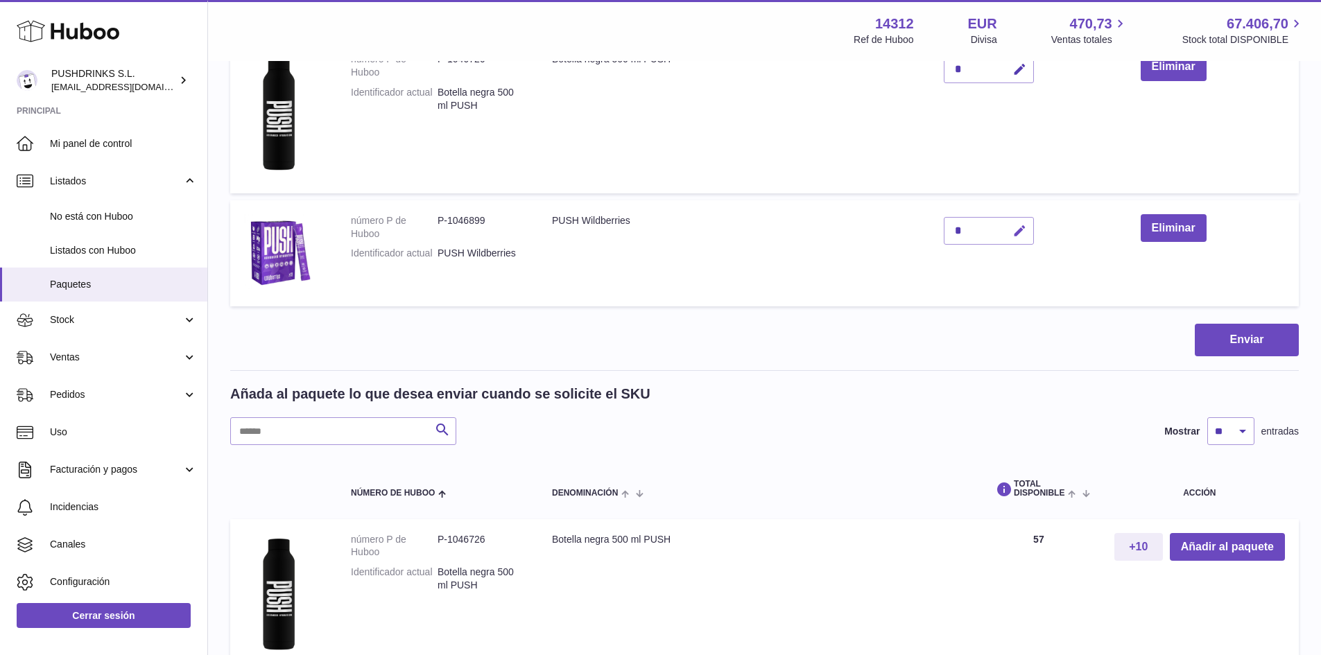
click at [1029, 231] on button "button" at bounding box center [1017, 231] width 33 height 28
drag, startPoint x: 963, startPoint y: 230, endPoint x: 954, endPoint y: 227, distance: 10.3
click at [954, 227] on input "*" at bounding box center [989, 231] width 90 height 28
type input "*"
click at [1026, 229] on icon "submit" at bounding box center [1020, 231] width 12 height 12
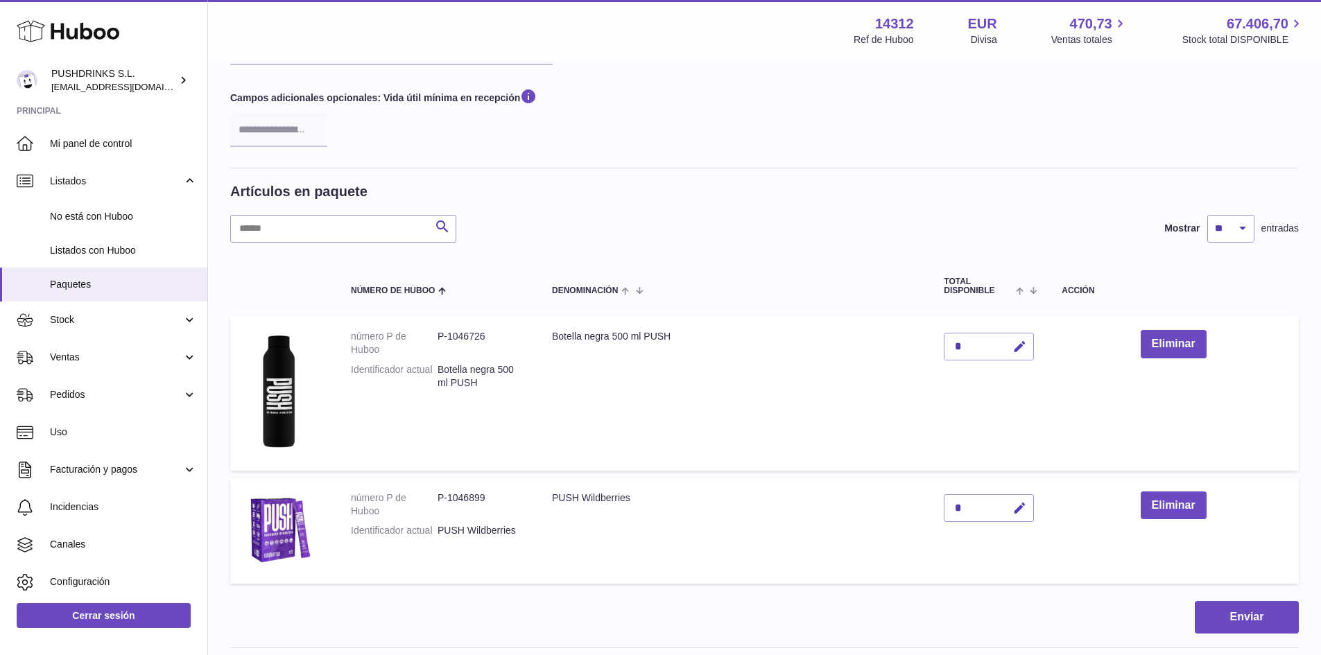
scroll to position [0, 0]
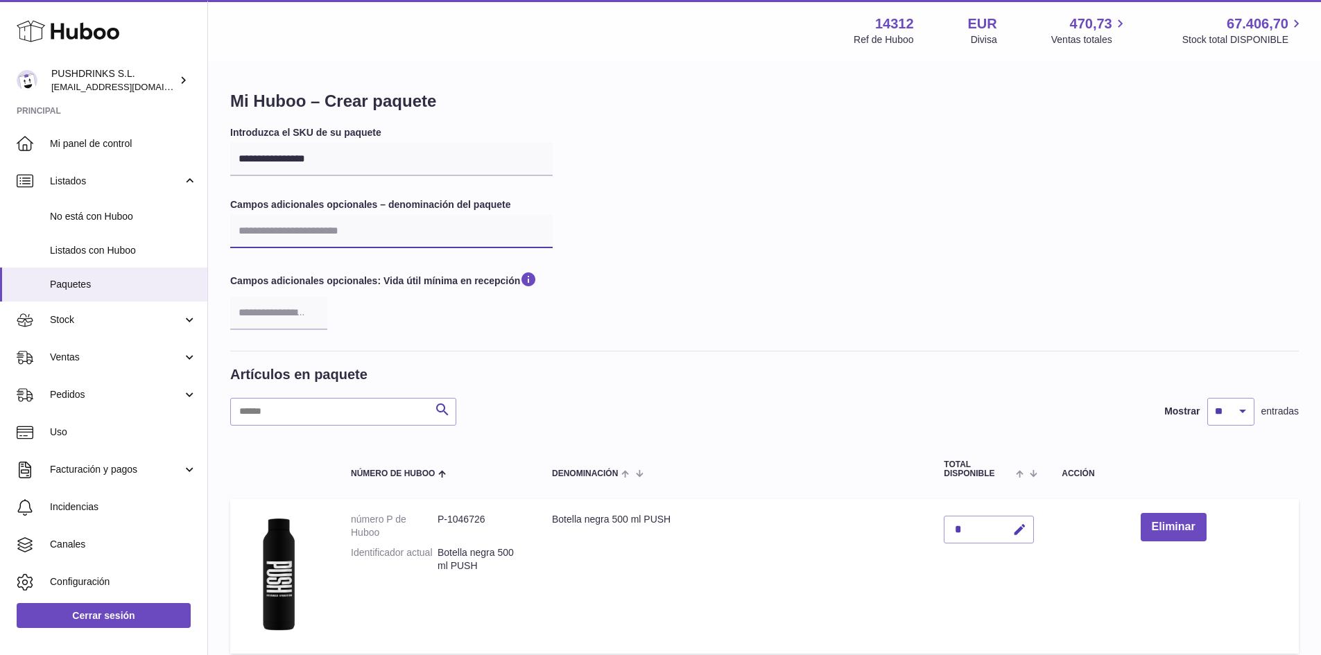
click at [384, 238] on input "text" at bounding box center [391, 231] width 323 height 33
type input "**********"
click at [690, 298] on div "**********" at bounding box center [764, 238] width 1069 height 225
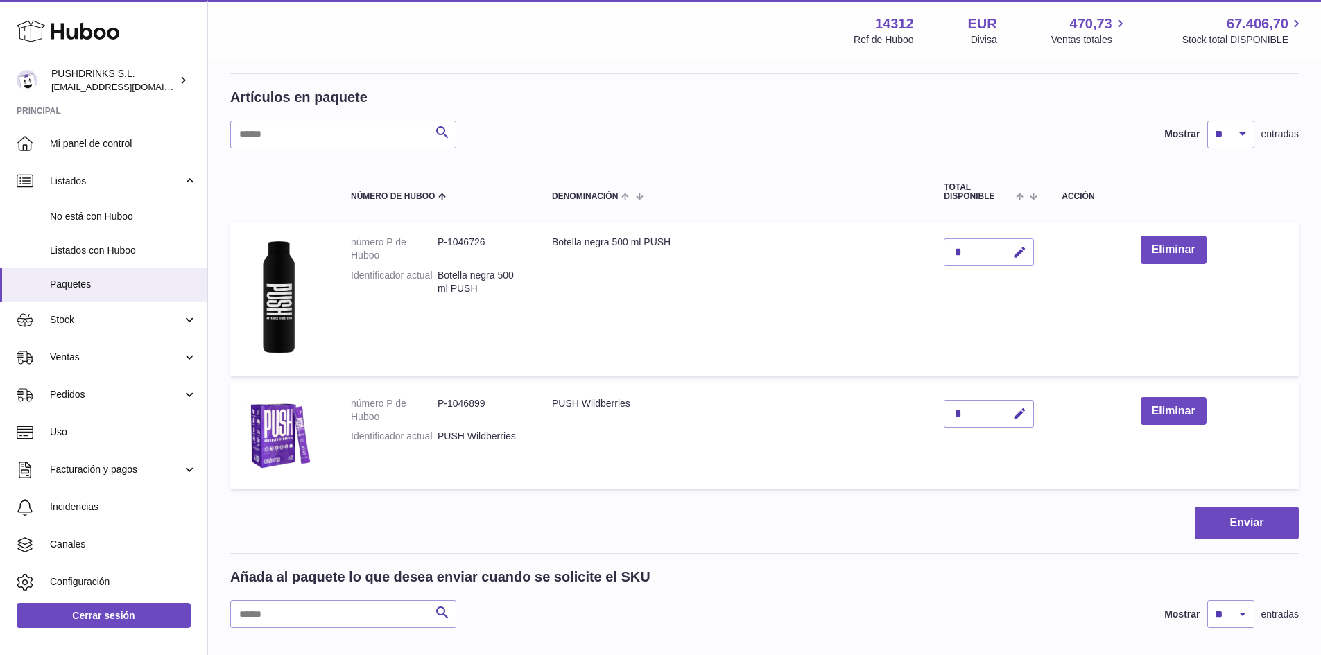
scroll to position [416, 0]
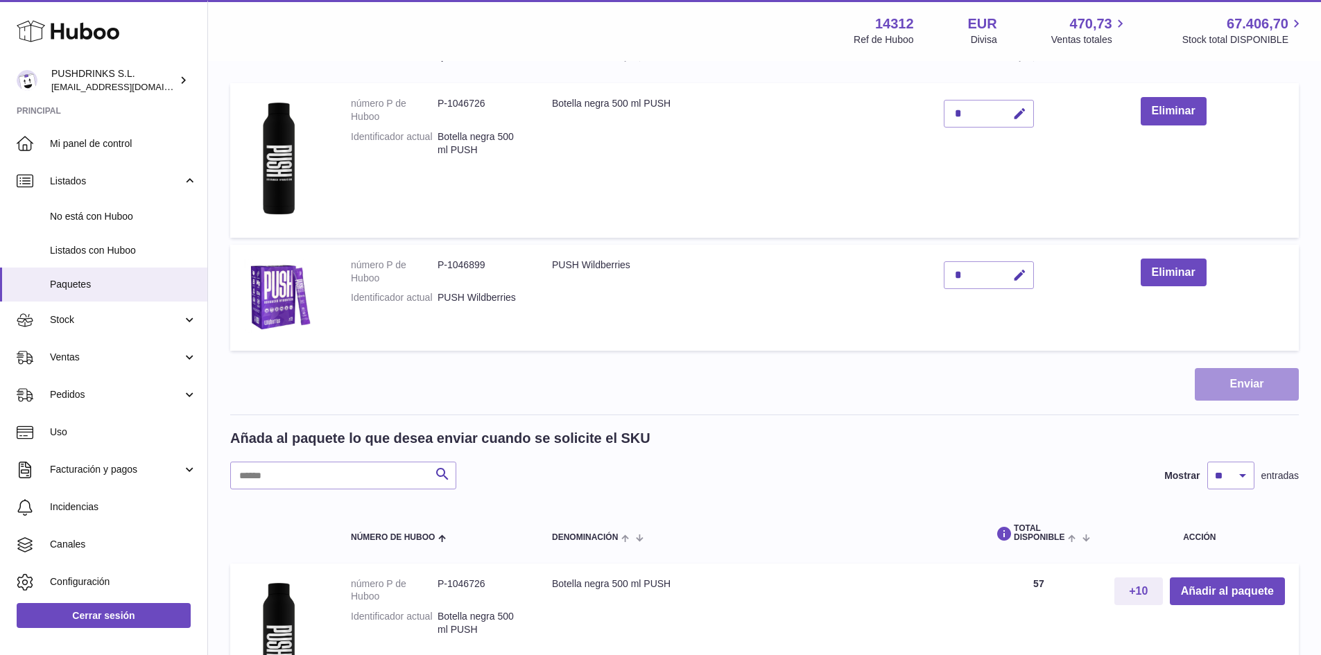
click at [1227, 389] on button "Enviar" at bounding box center [1247, 384] width 104 height 33
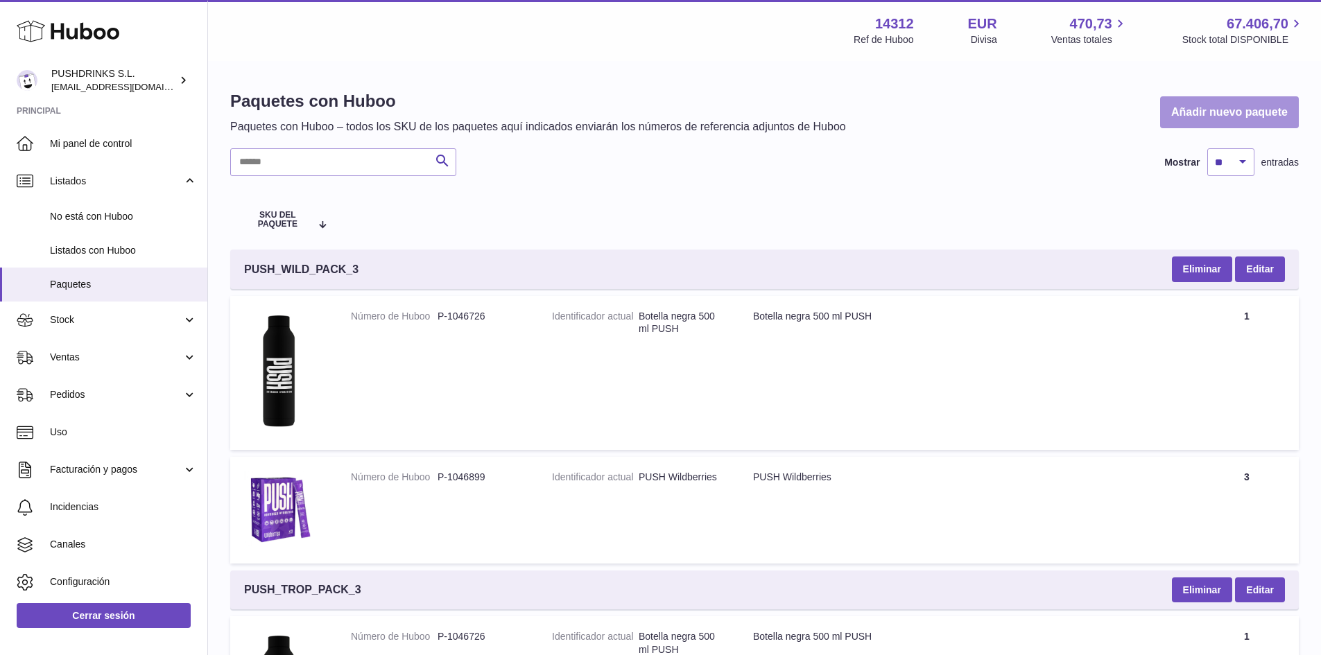
click at [1200, 112] on link "Añadir nuevo paquete" at bounding box center [1229, 112] width 139 height 33
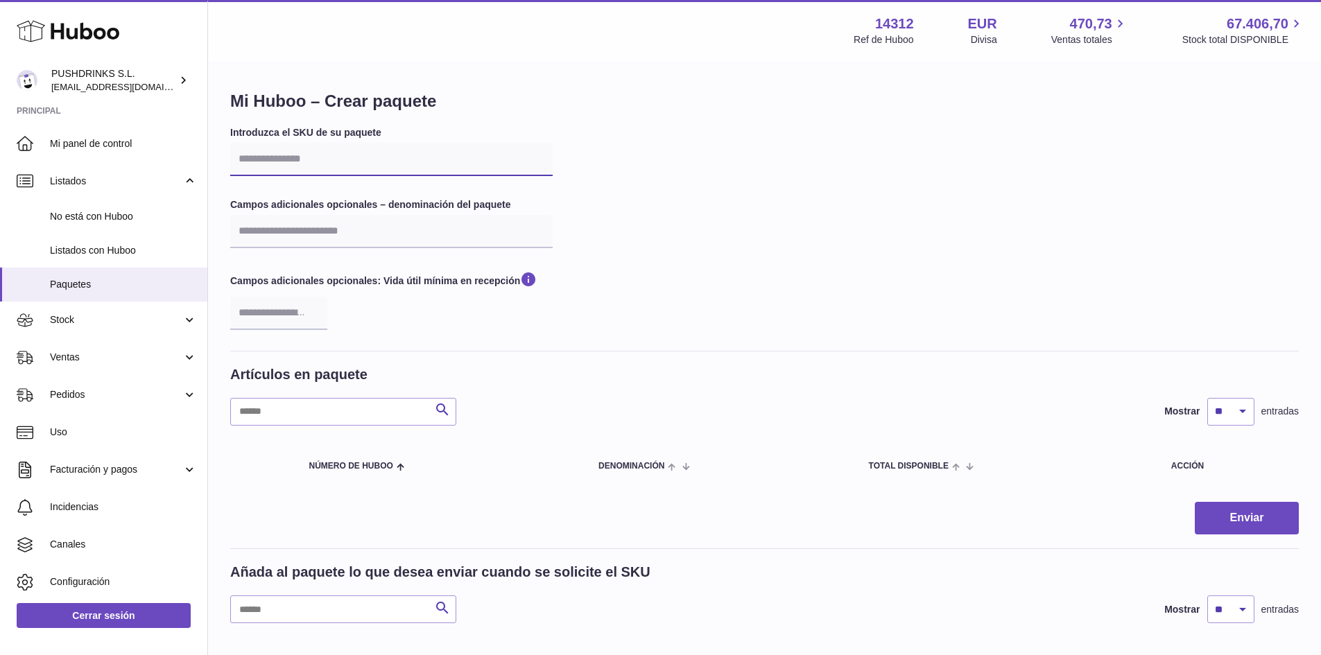
click at [293, 155] on input "text" at bounding box center [391, 159] width 323 height 33
type input "**********"
click at [291, 234] on input "text" at bounding box center [391, 231] width 323 height 33
type input "**********"
click at [621, 304] on div "**********" at bounding box center [764, 238] width 1069 height 225
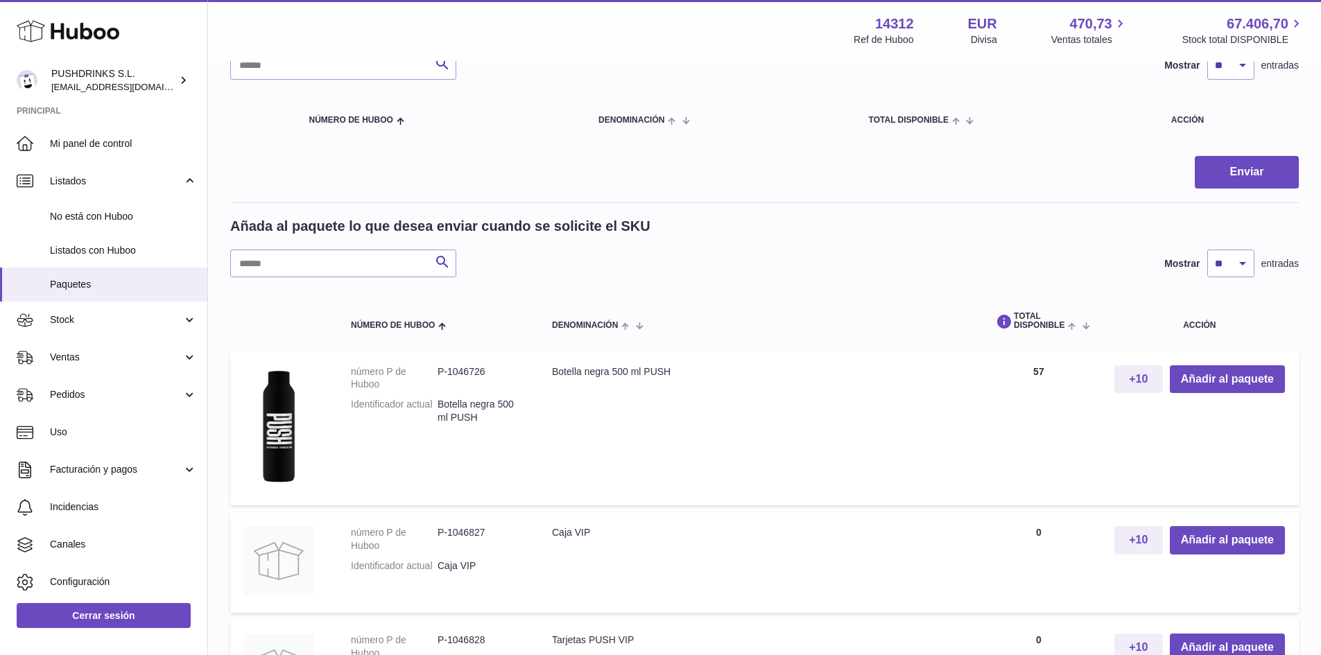
scroll to position [347, 0]
click at [1229, 379] on button "Añadir al paquete" at bounding box center [1227, 379] width 115 height 28
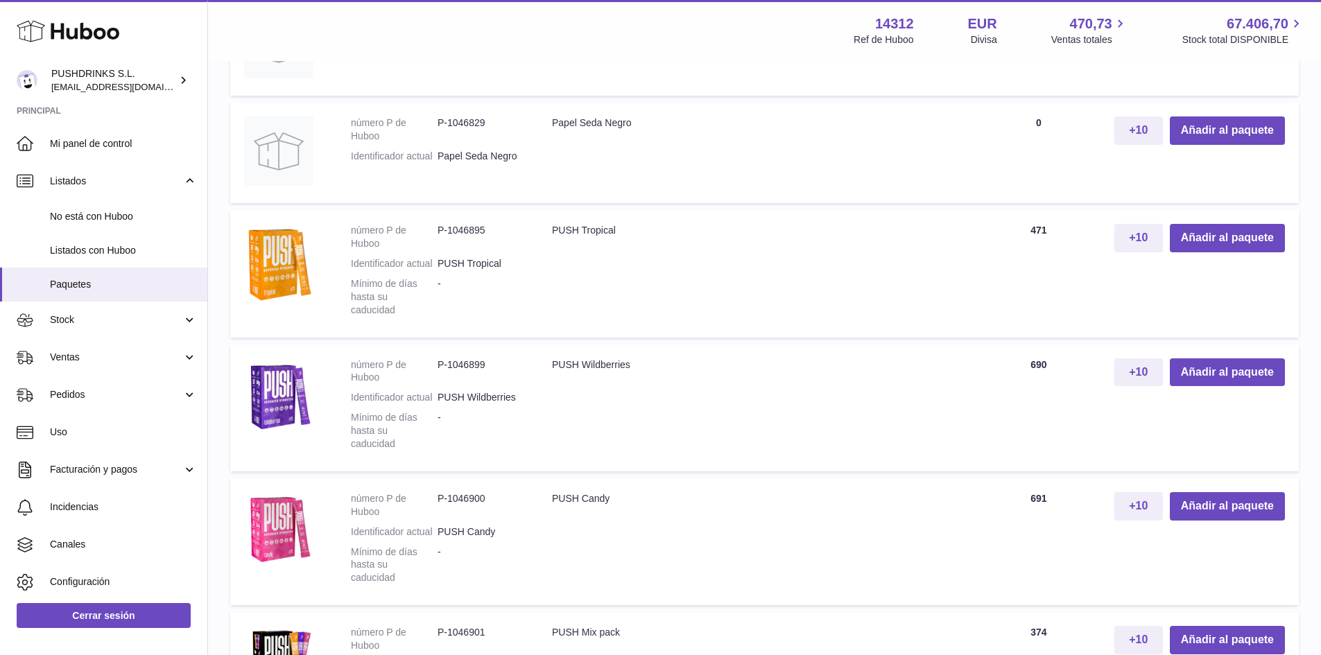
scroll to position [1248, 0]
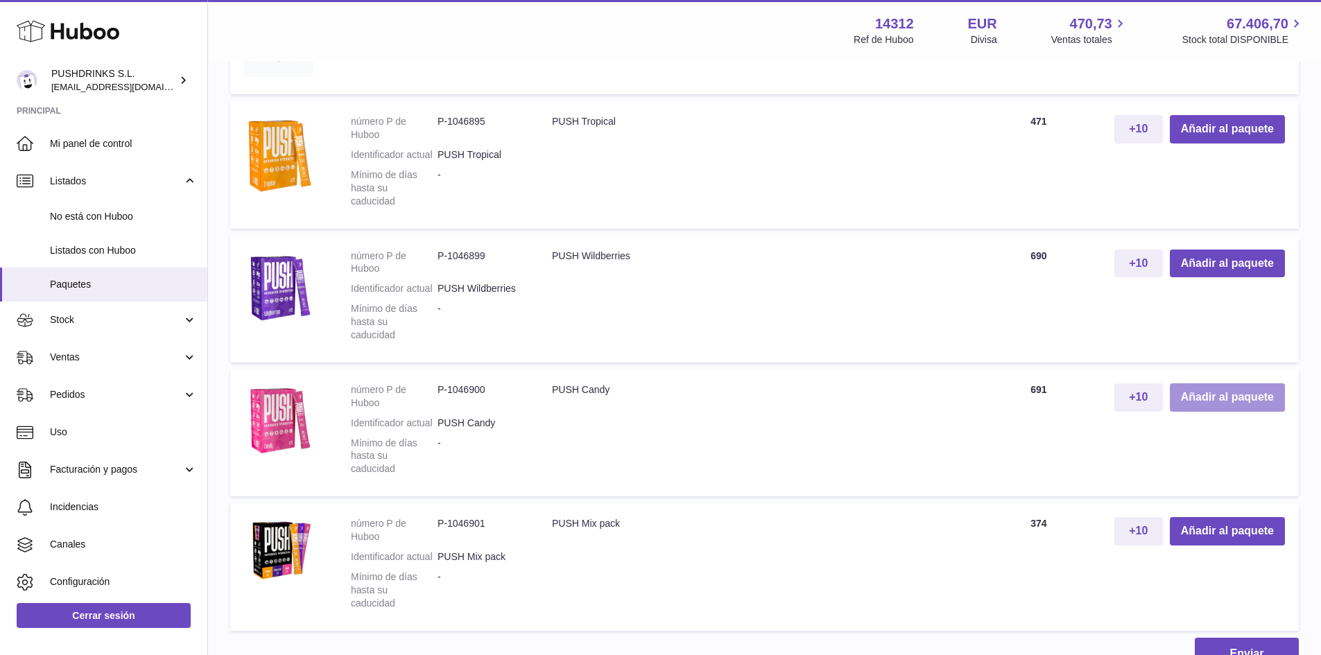
click at [1210, 402] on button "Añadir al paquete" at bounding box center [1227, 398] width 115 height 28
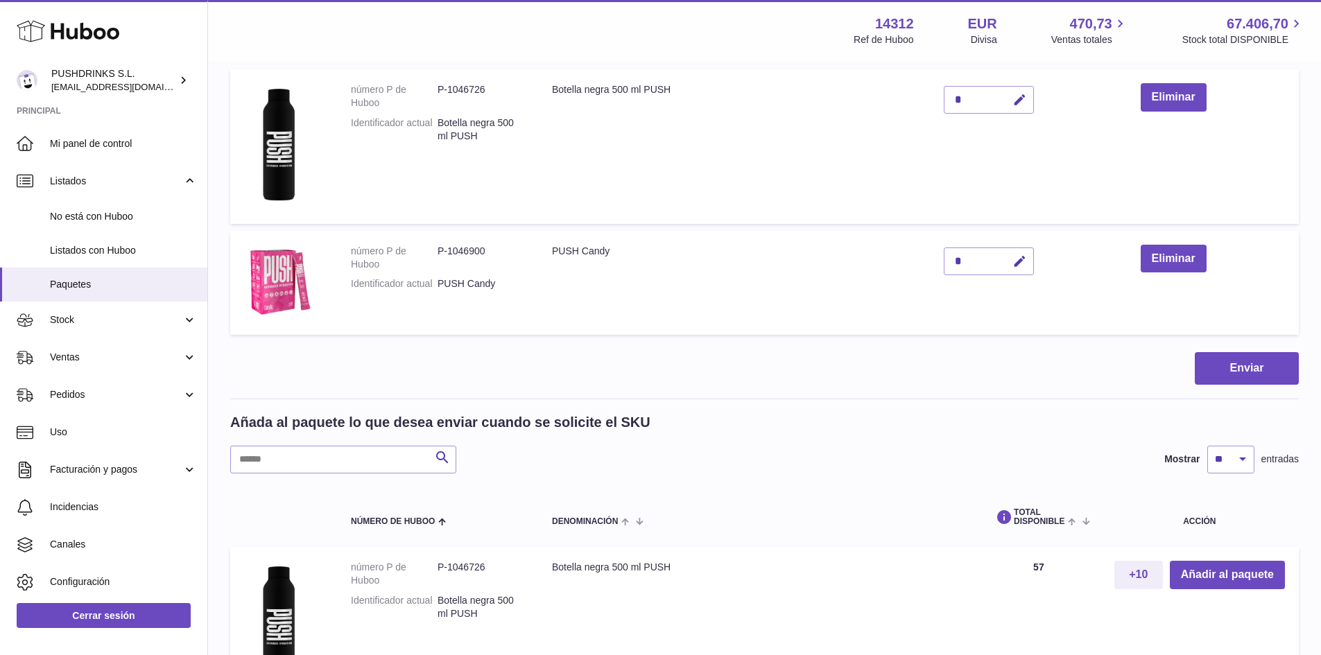
scroll to position [319, 0]
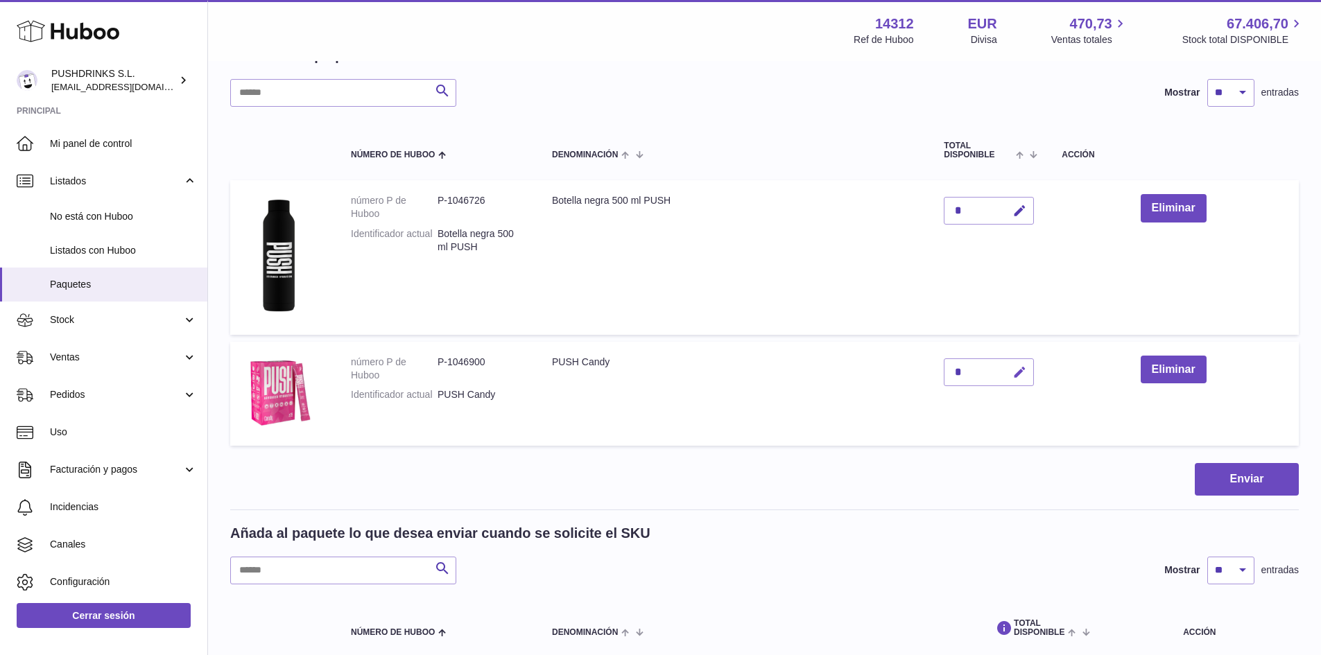
click at [1022, 370] on icon "button" at bounding box center [1020, 373] width 15 height 15
drag, startPoint x: 969, startPoint y: 370, endPoint x: 930, endPoint y: 370, distance: 38.8
click at [930, 370] on td "*" at bounding box center [989, 394] width 118 height 104
type input "*"
click at [1024, 374] on icon "submit" at bounding box center [1020, 372] width 12 height 12
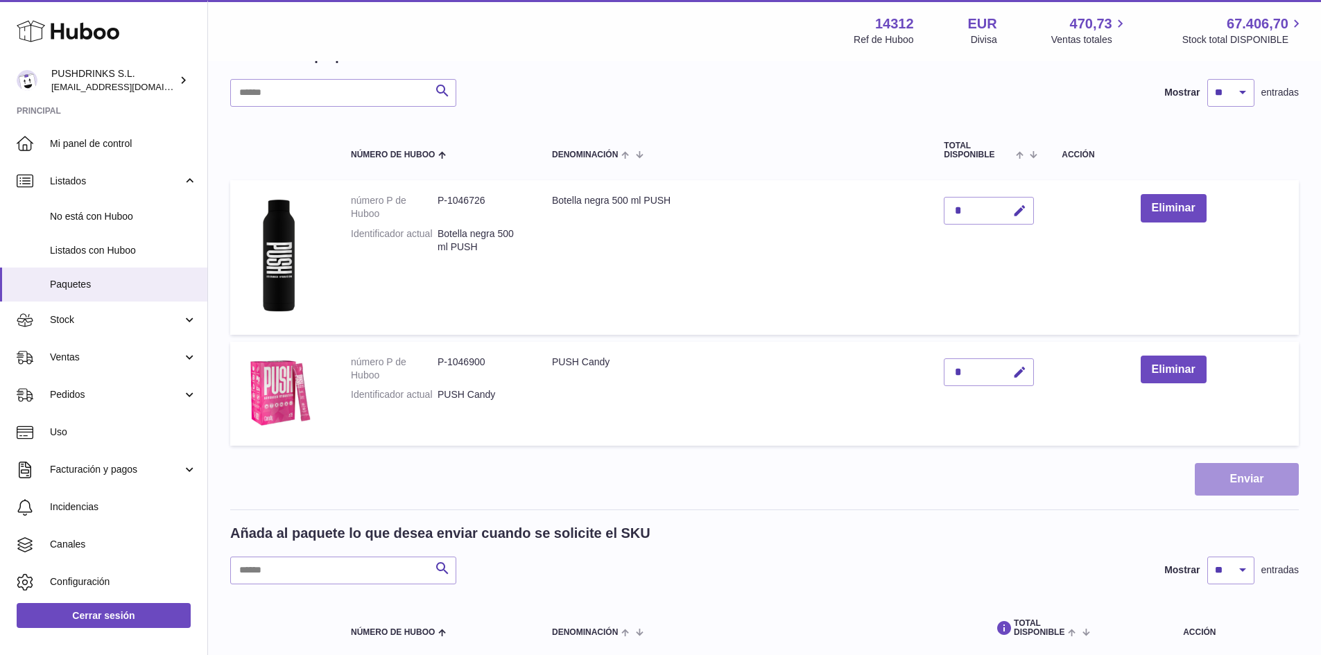
click at [1245, 481] on button "Enviar" at bounding box center [1247, 479] width 104 height 33
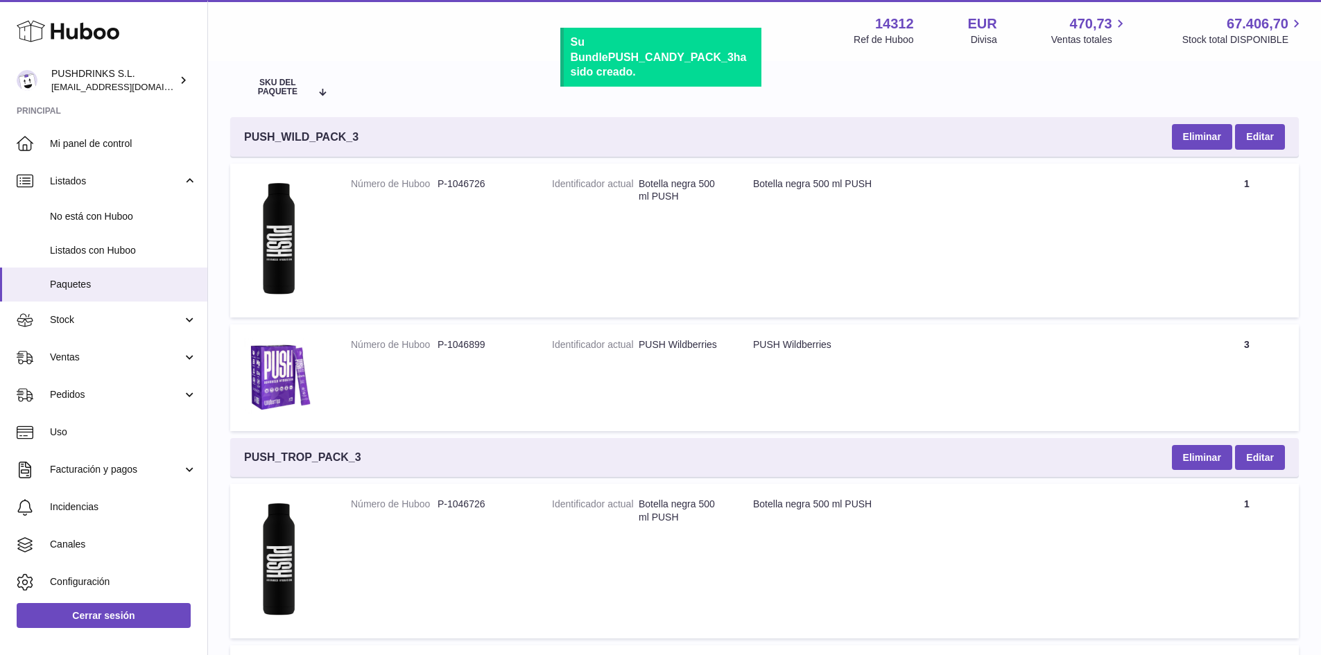
scroll to position [69, 0]
